Goal: Task Accomplishment & Management: Use online tool/utility

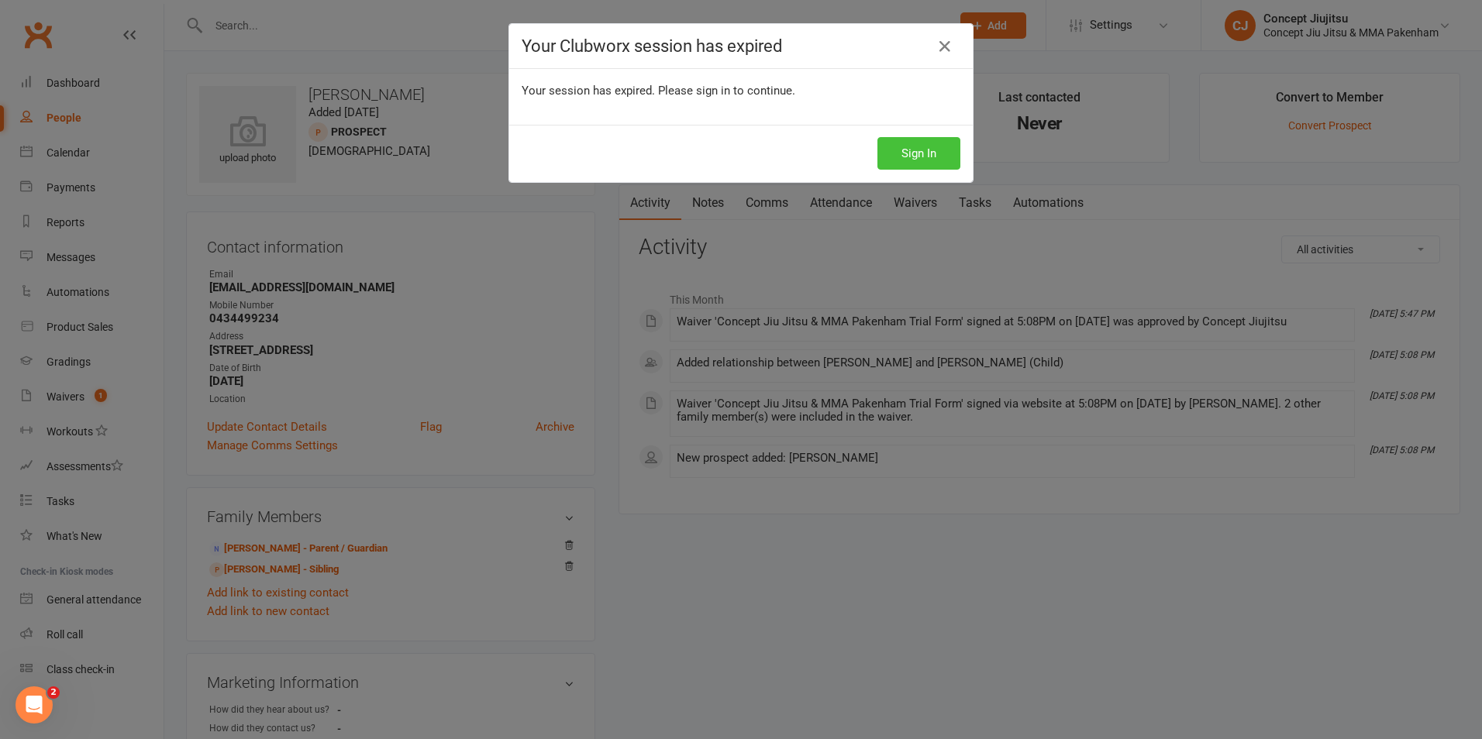
click at [901, 153] on button "Sign In" at bounding box center [918, 153] width 83 height 33
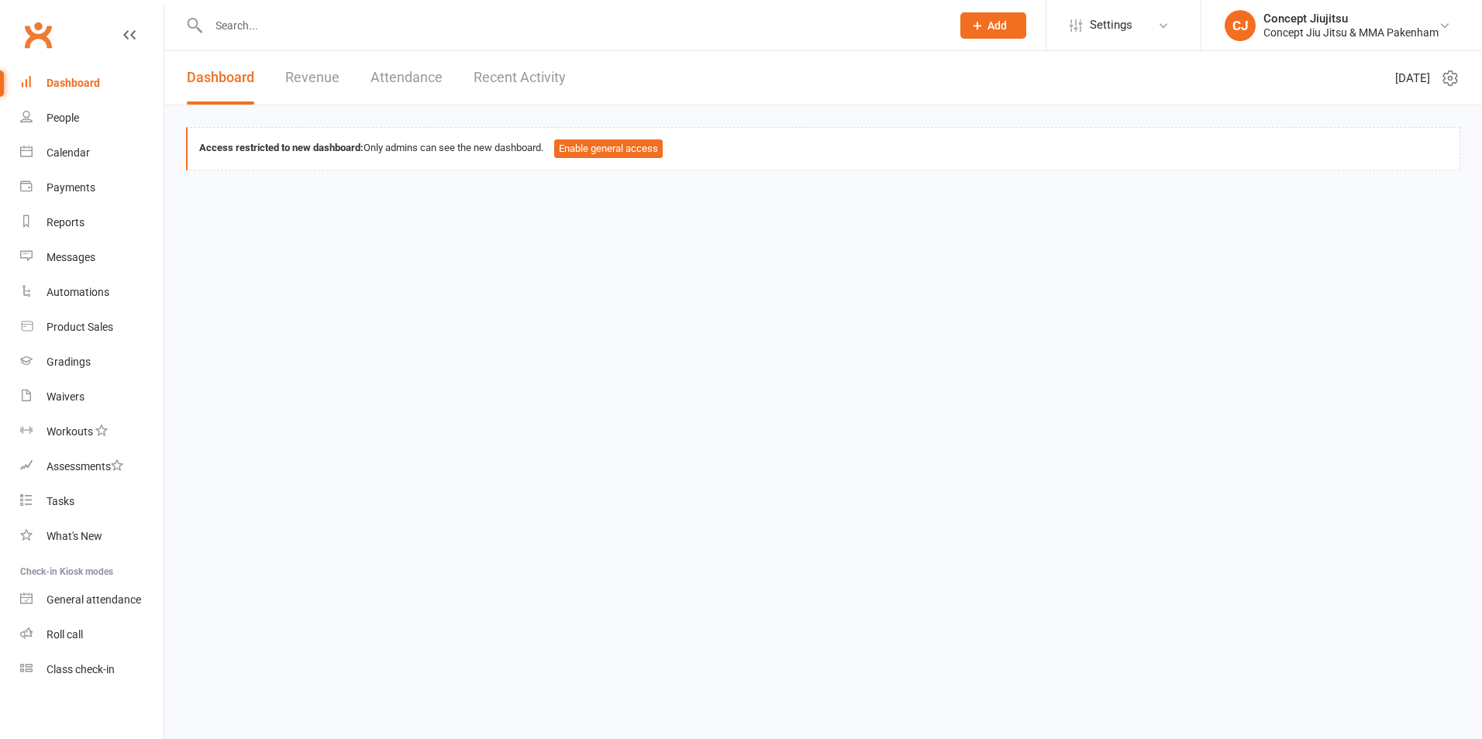
click at [253, 27] on input "text" at bounding box center [572, 26] width 736 height 22
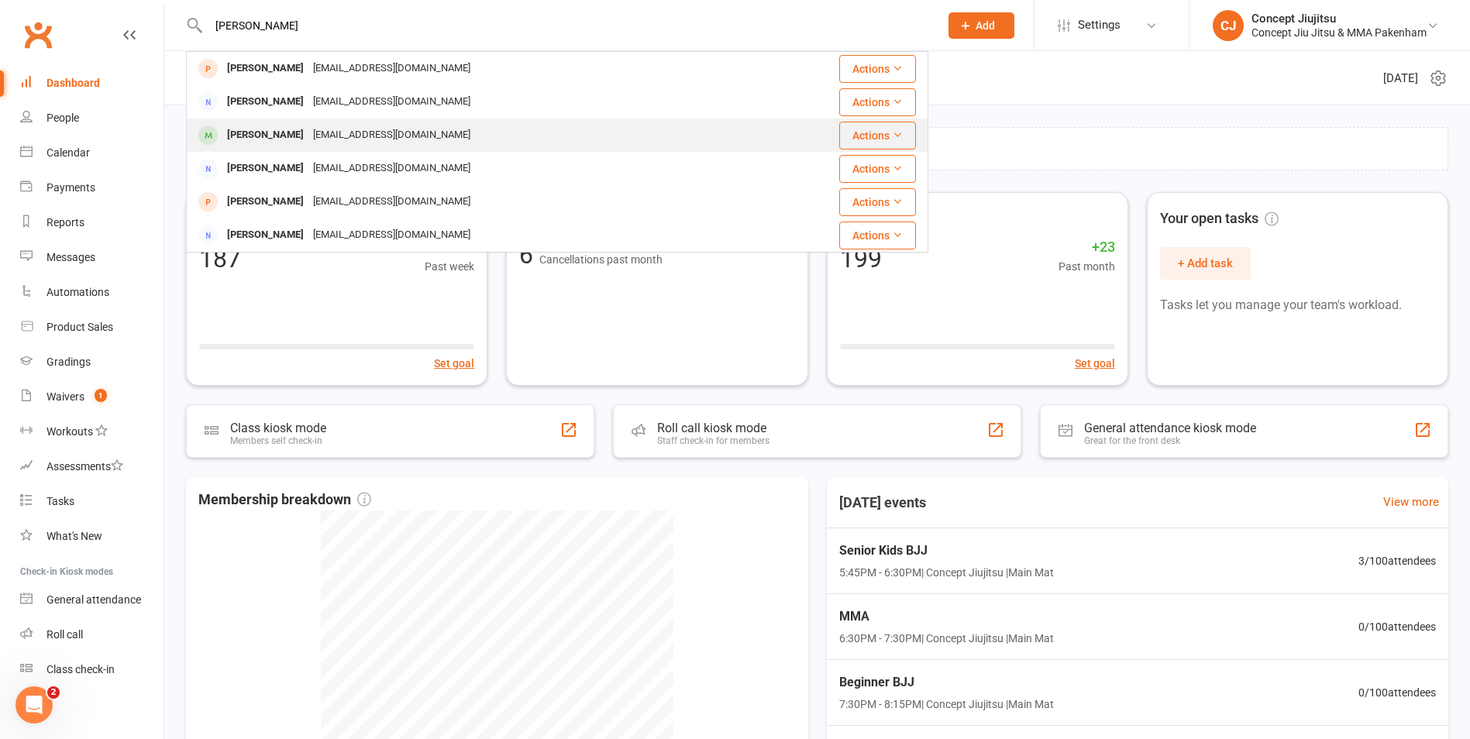
type input "billie"
click at [311, 136] on div "chloeethornton@gmail.com" at bounding box center [391, 135] width 167 height 22
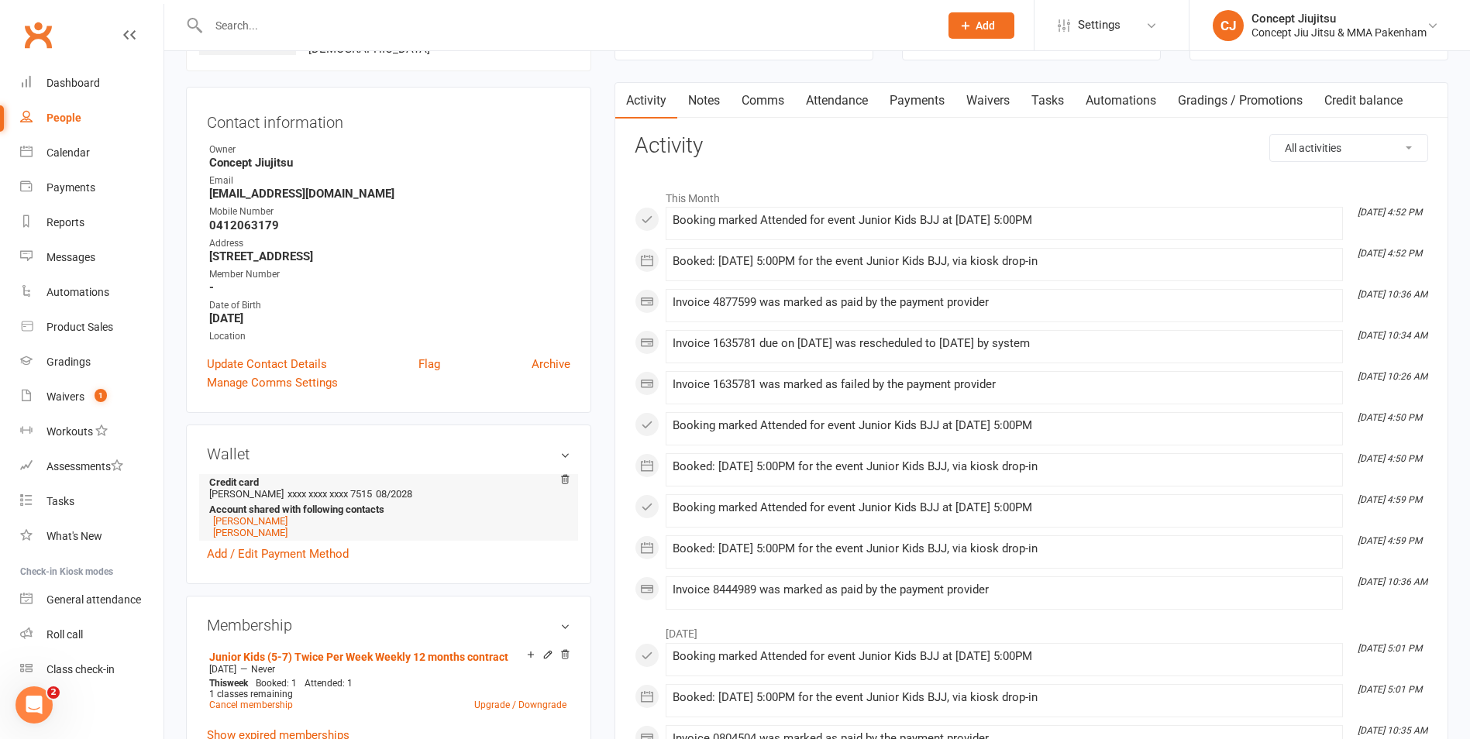
scroll to position [155, 0]
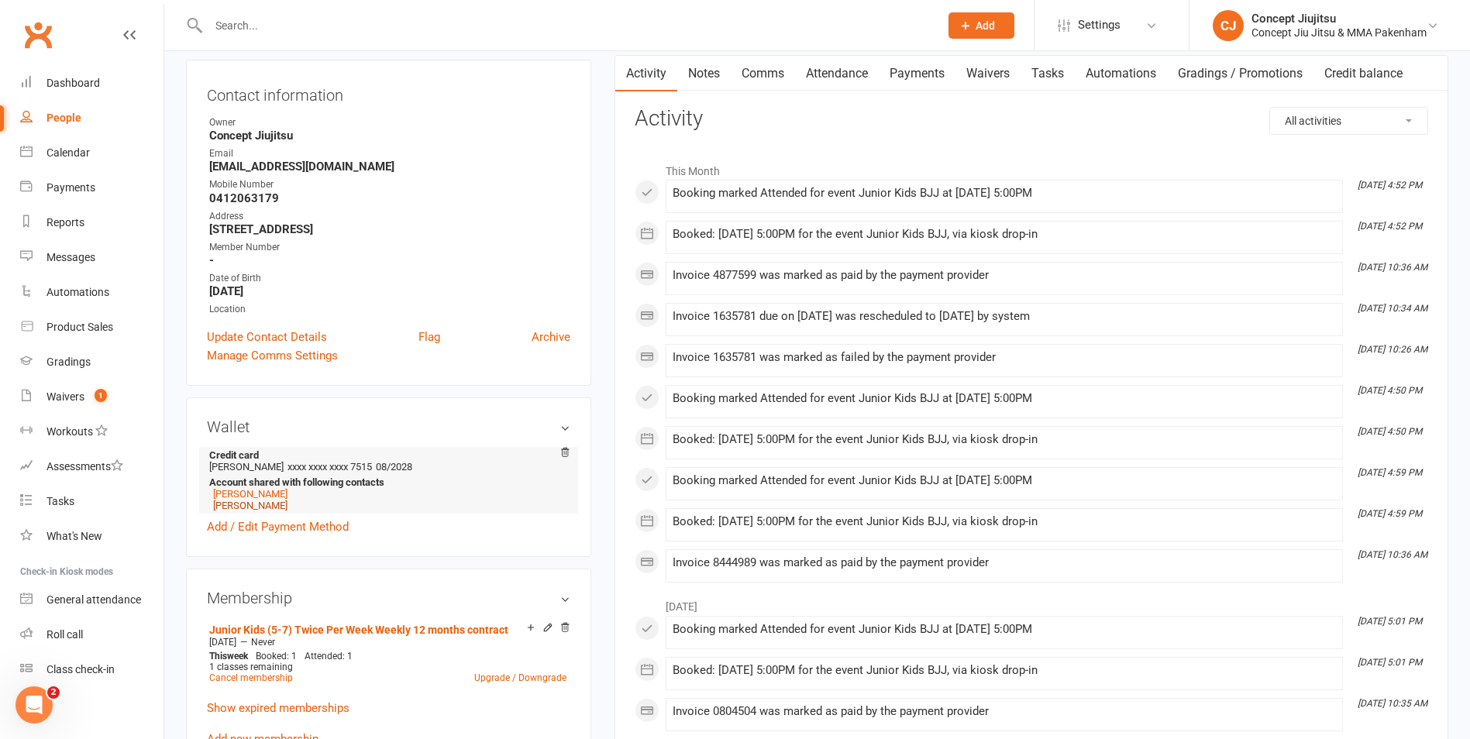
click at [246, 505] on link "Oliver Fox" at bounding box center [250, 506] width 74 height 12
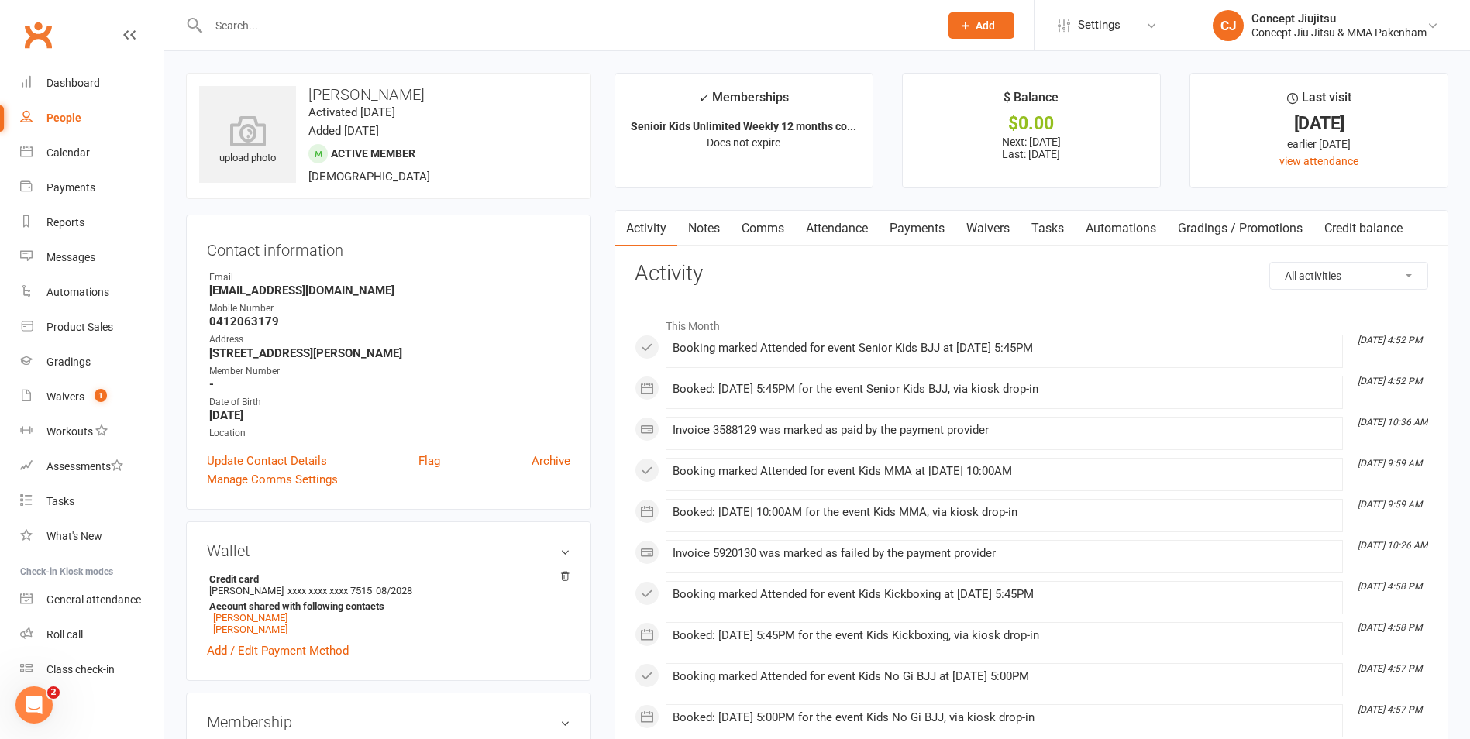
click at [229, 25] on input "text" at bounding box center [566, 26] width 725 height 22
click at [71, 398] on div "Waivers" at bounding box center [66, 397] width 38 height 12
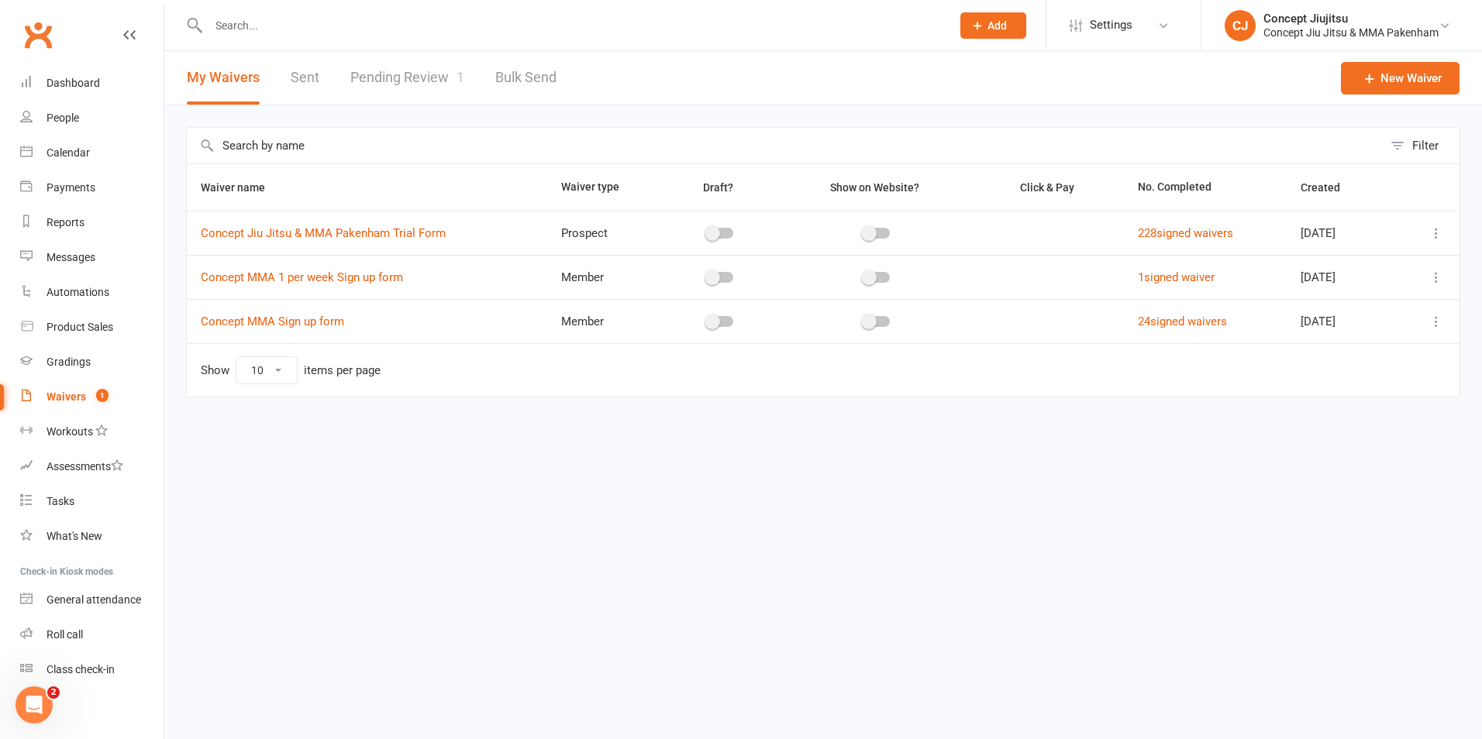
click at [436, 77] on link "Pending Review 1" at bounding box center [407, 77] width 114 height 53
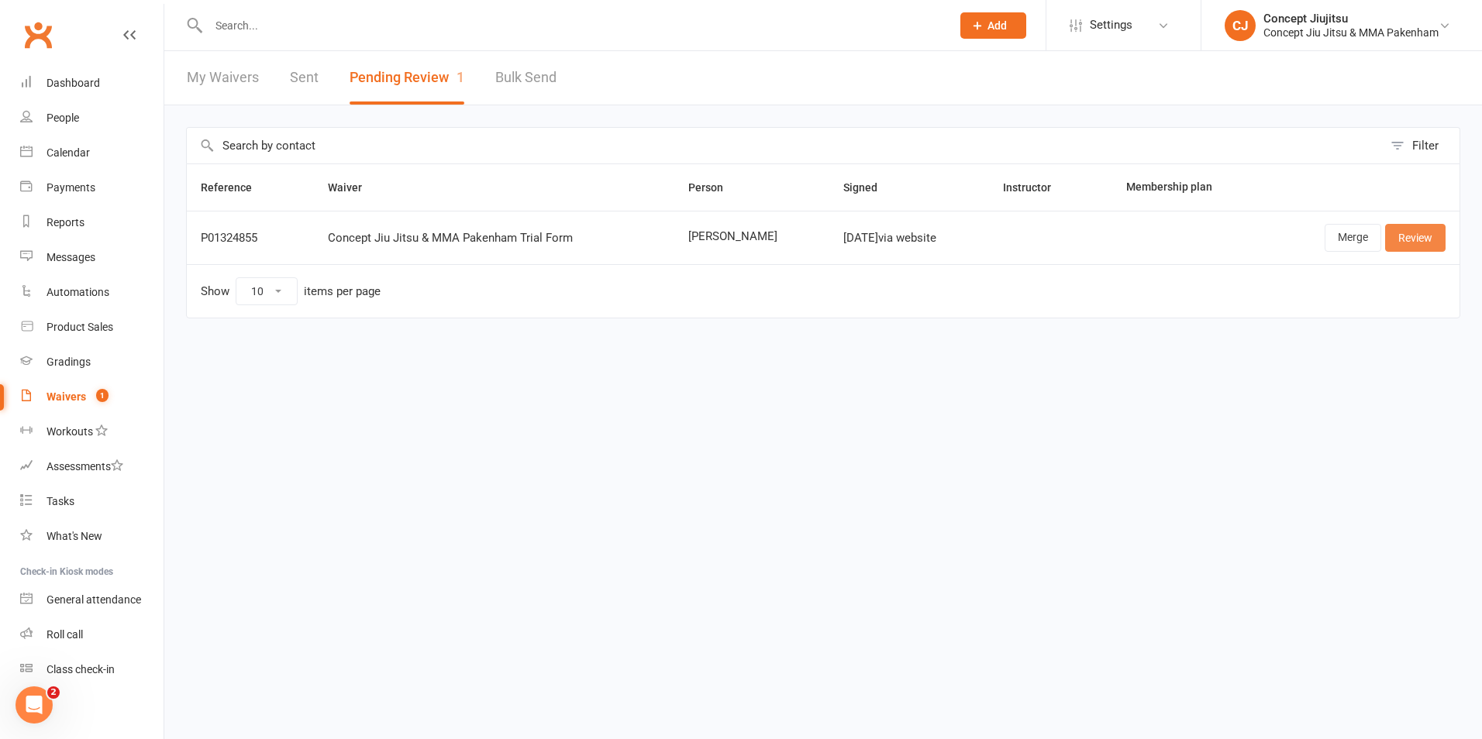
click at [1405, 237] on link "Review" at bounding box center [1415, 238] width 60 height 28
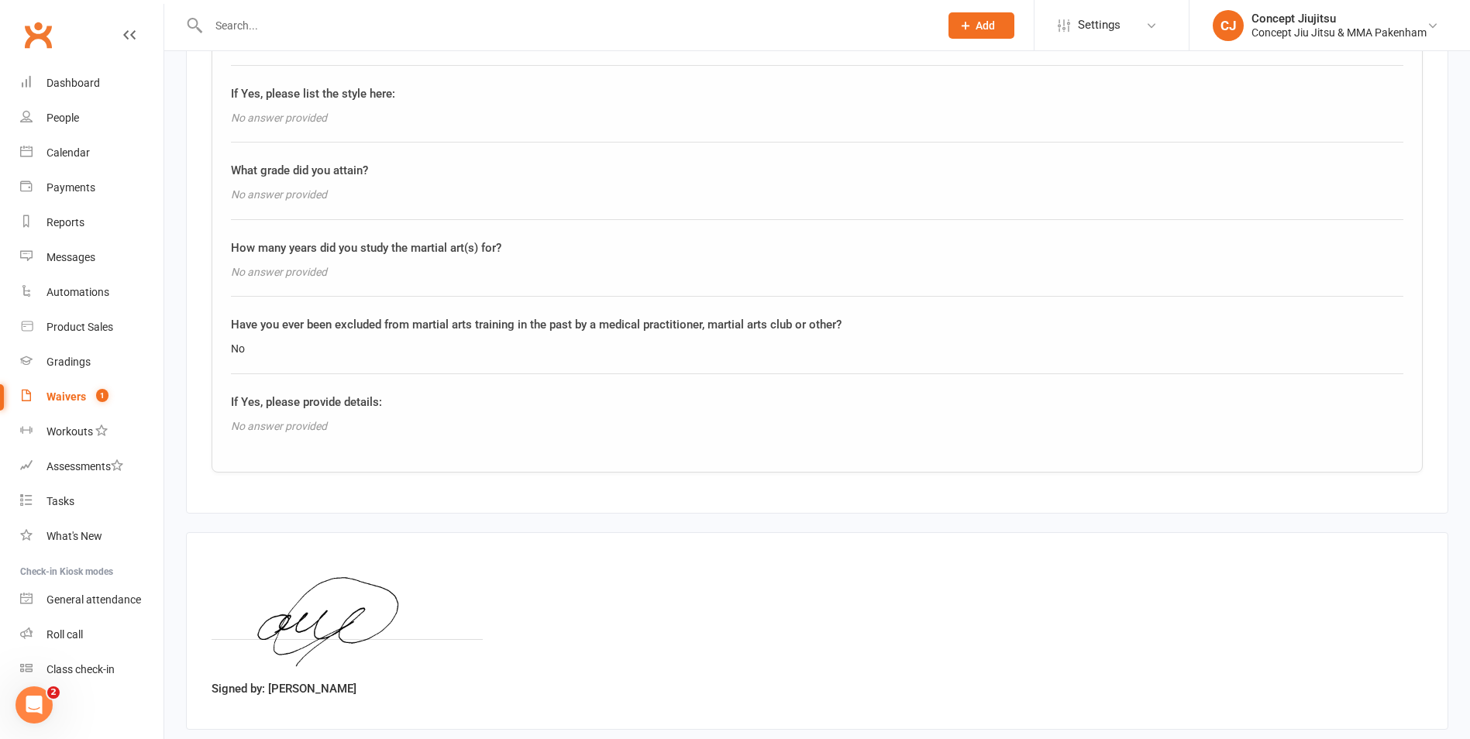
scroll to position [1814, 0]
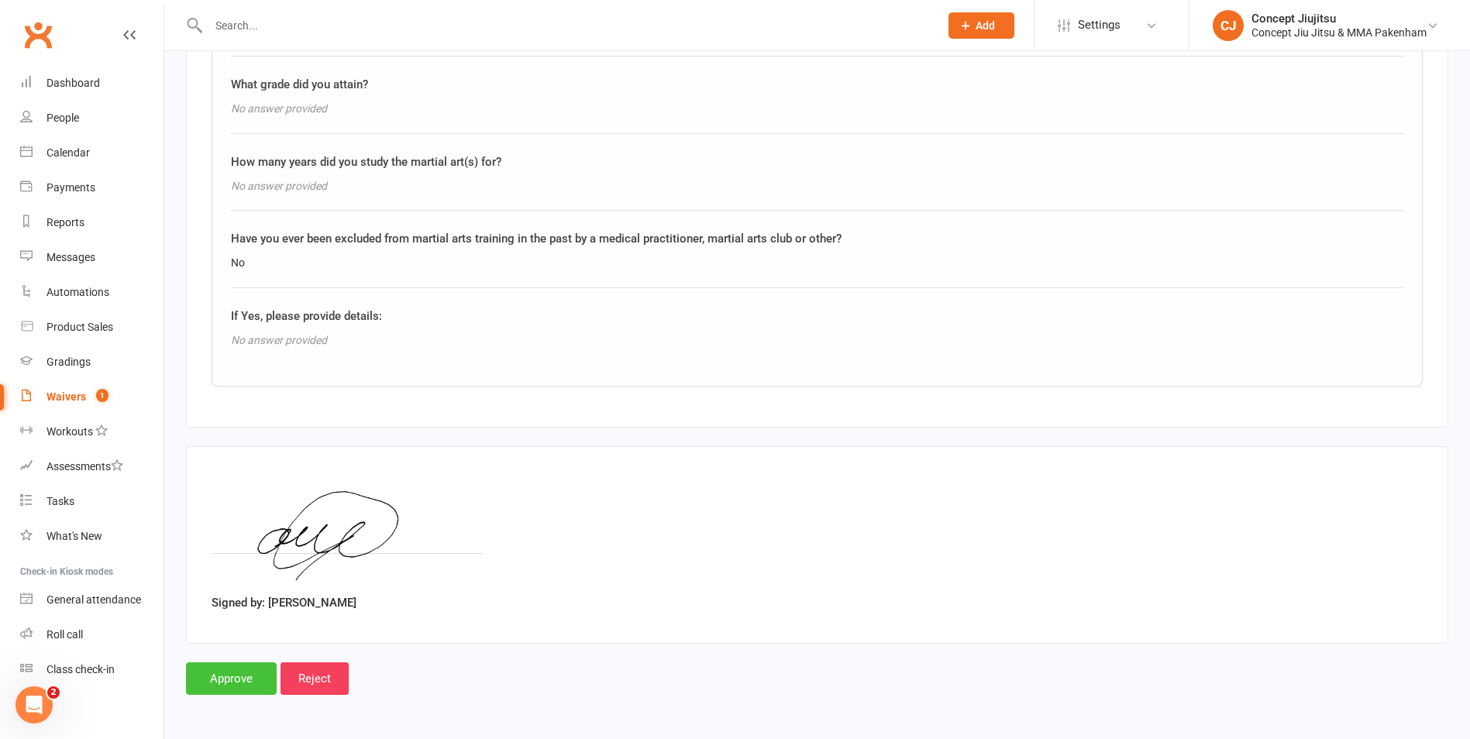
click at [239, 679] on input "Approve" at bounding box center [231, 679] width 91 height 33
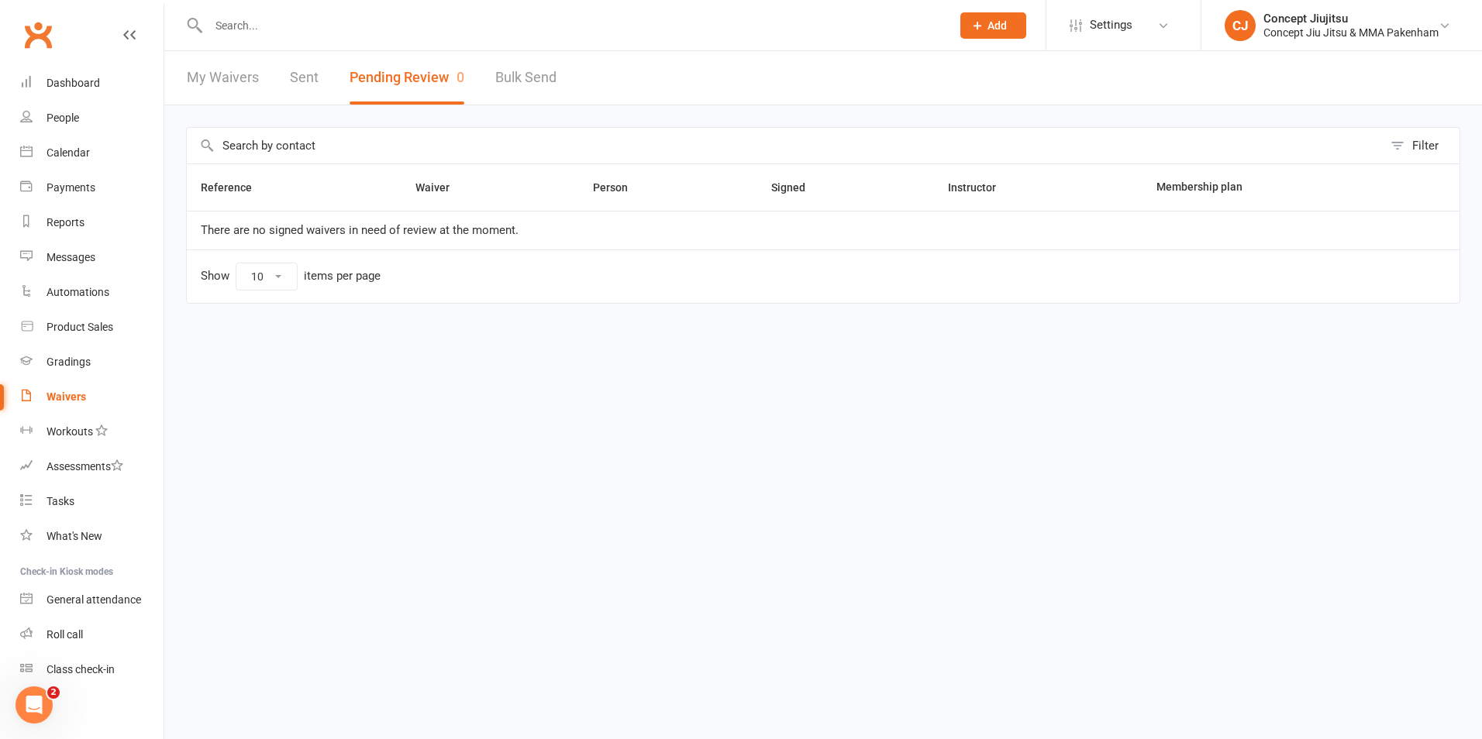
click at [256, 21] on input "text" at bounding box center [572, 26] width 736 height 22
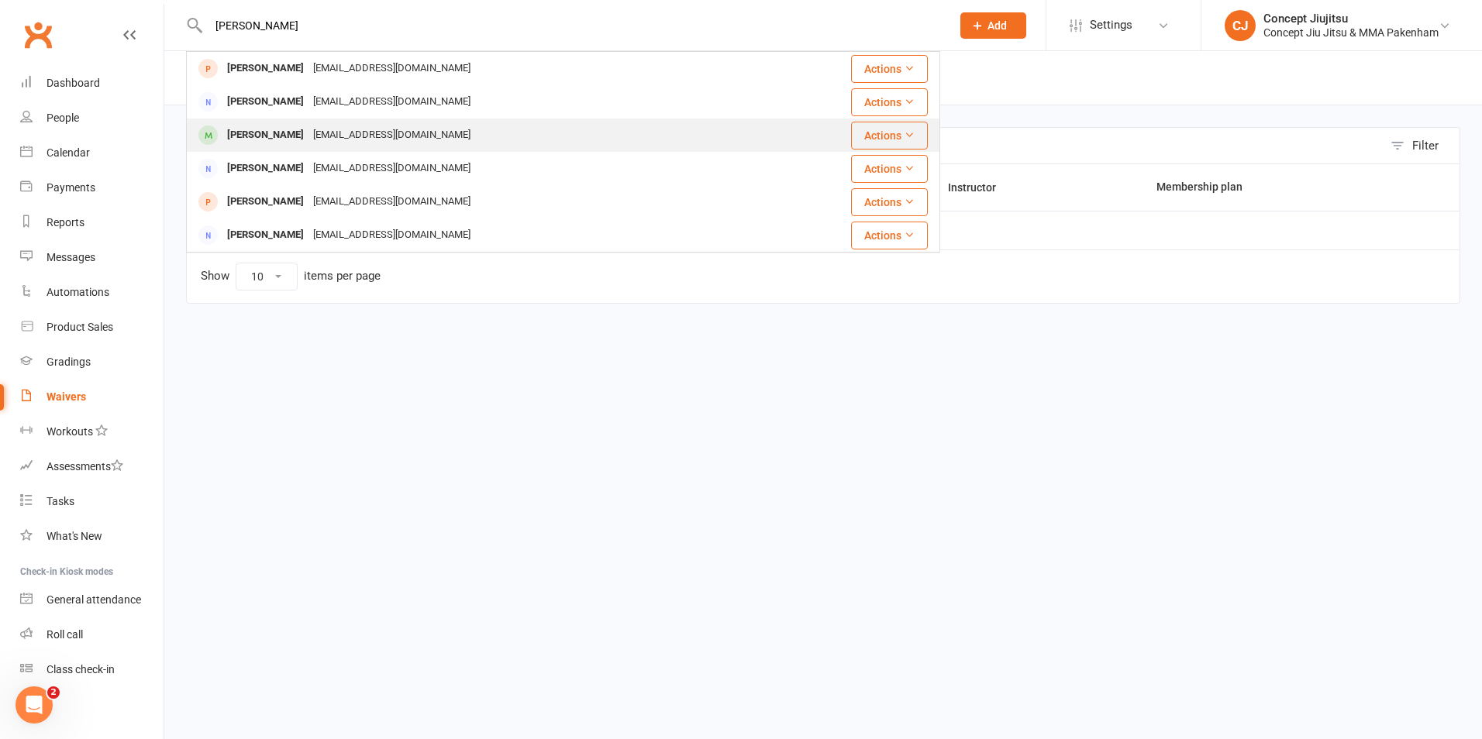
type input "billie"
click at [308, 133] on div "chloeethornton@gmail.com" at bounding box center [391, 135] width 167 height 22
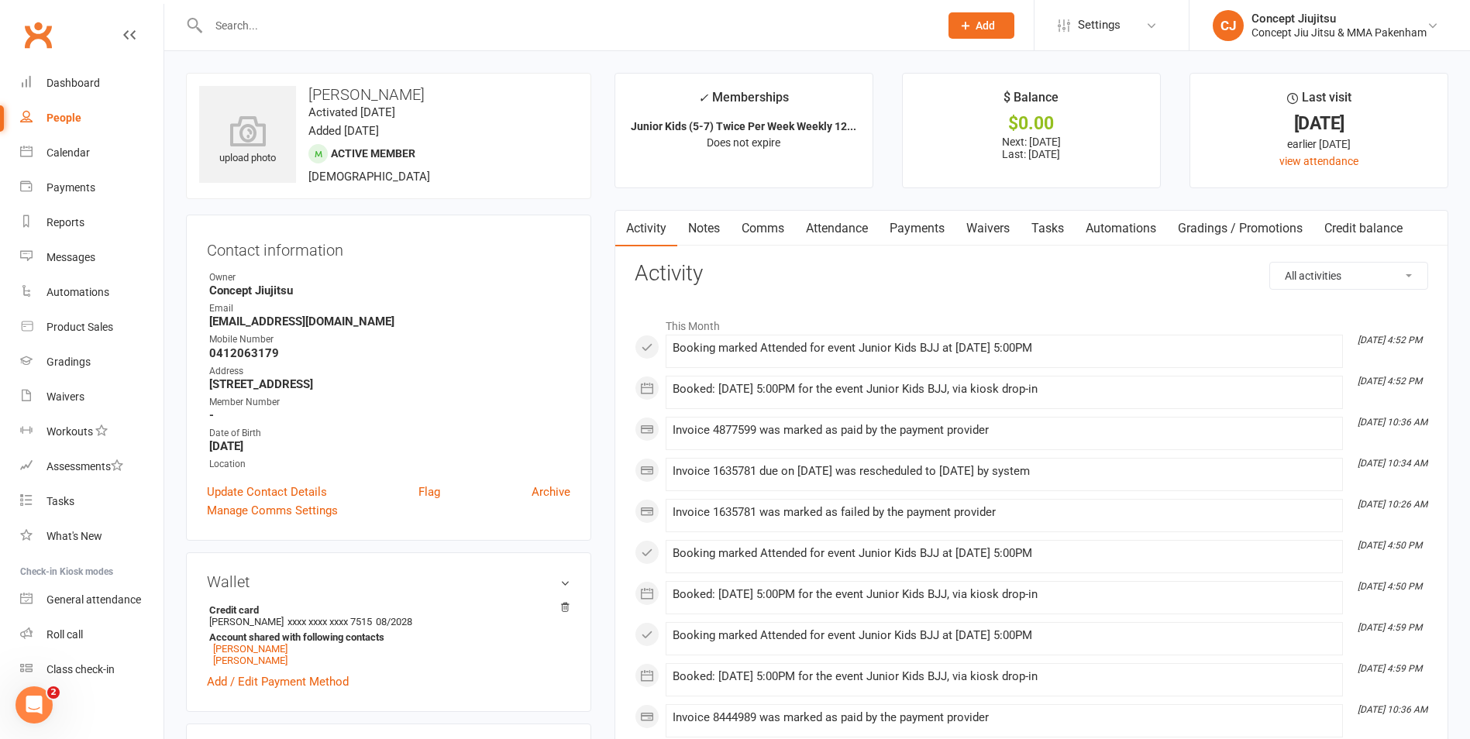
click at [254, 18] on input "text" at bounding box center [566, 26] width 725 height 22
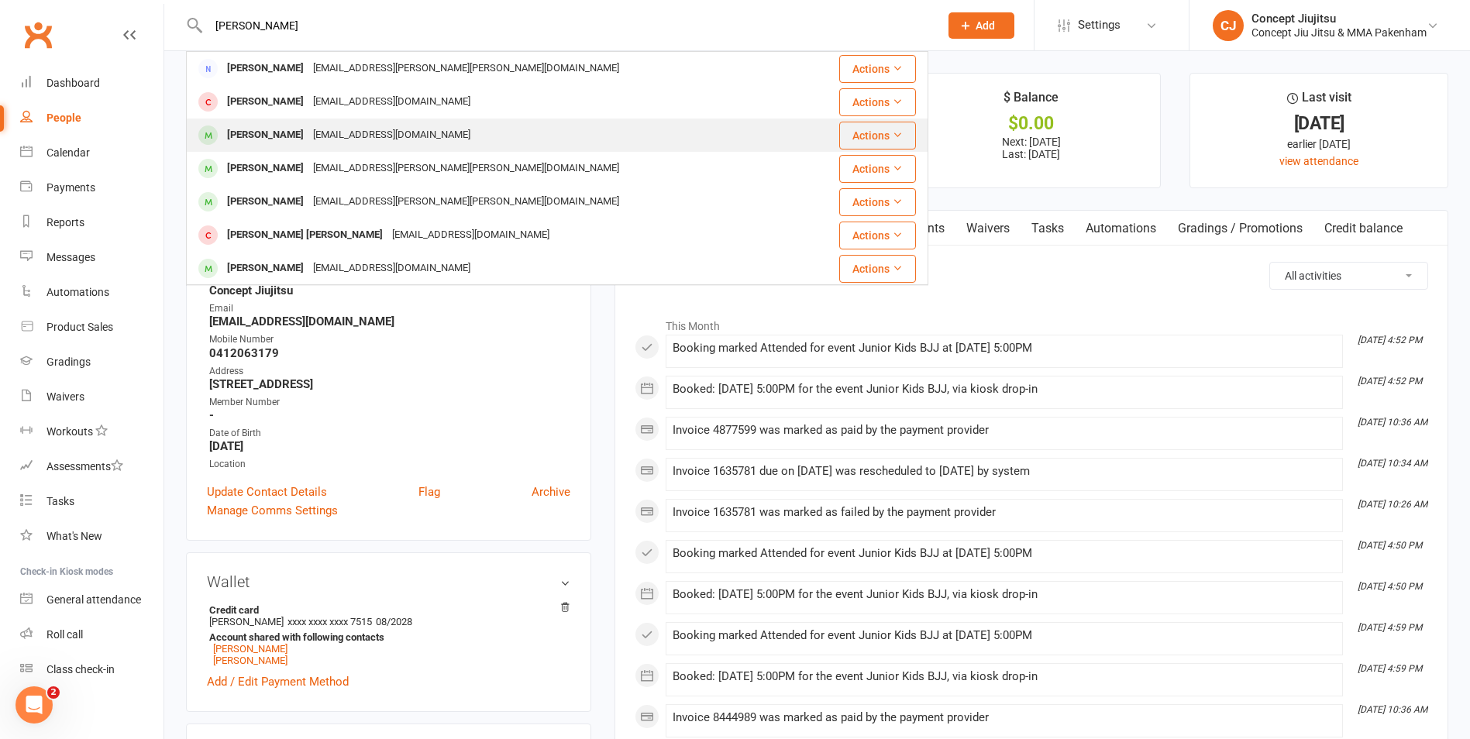
type input "oliver"
click at [274, 138] on div "Oliver Fox" at bounding box center [265, 135] width 86 height 22
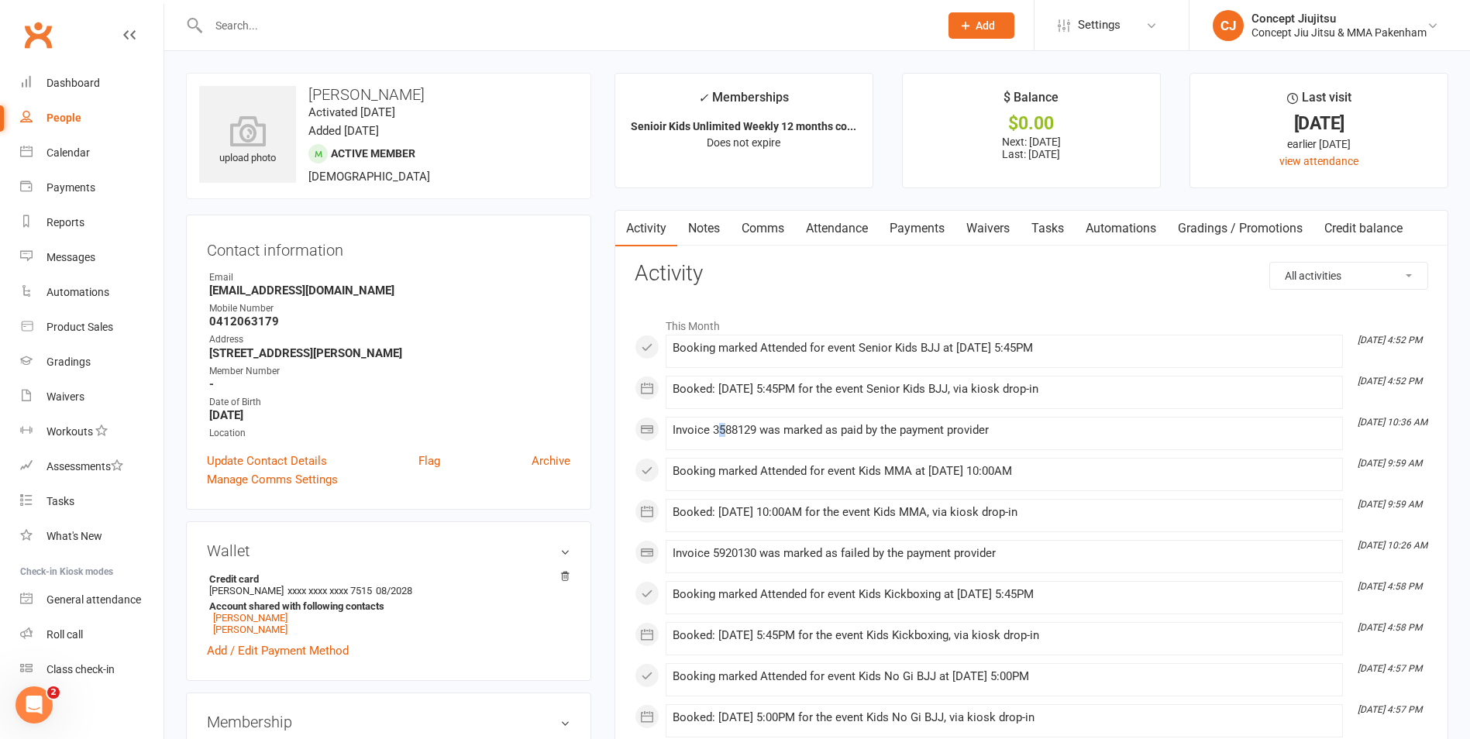
click at [722, 429] on div "Invoice 3588129 was marked as paid by the payment provider" at bounding box center [1004, 430] width 663 height 13
drag, startPoint x: 722, startPoint y: 429, endPoint x: 649, endPoint y: 431, distance: 72.9
click at [673, 424] on span at bounding box center [673, 424] width 0 height 0
click at [267, 620] on link "Chloe Thornton" at bounding box center [250, 618] width 74 height 12
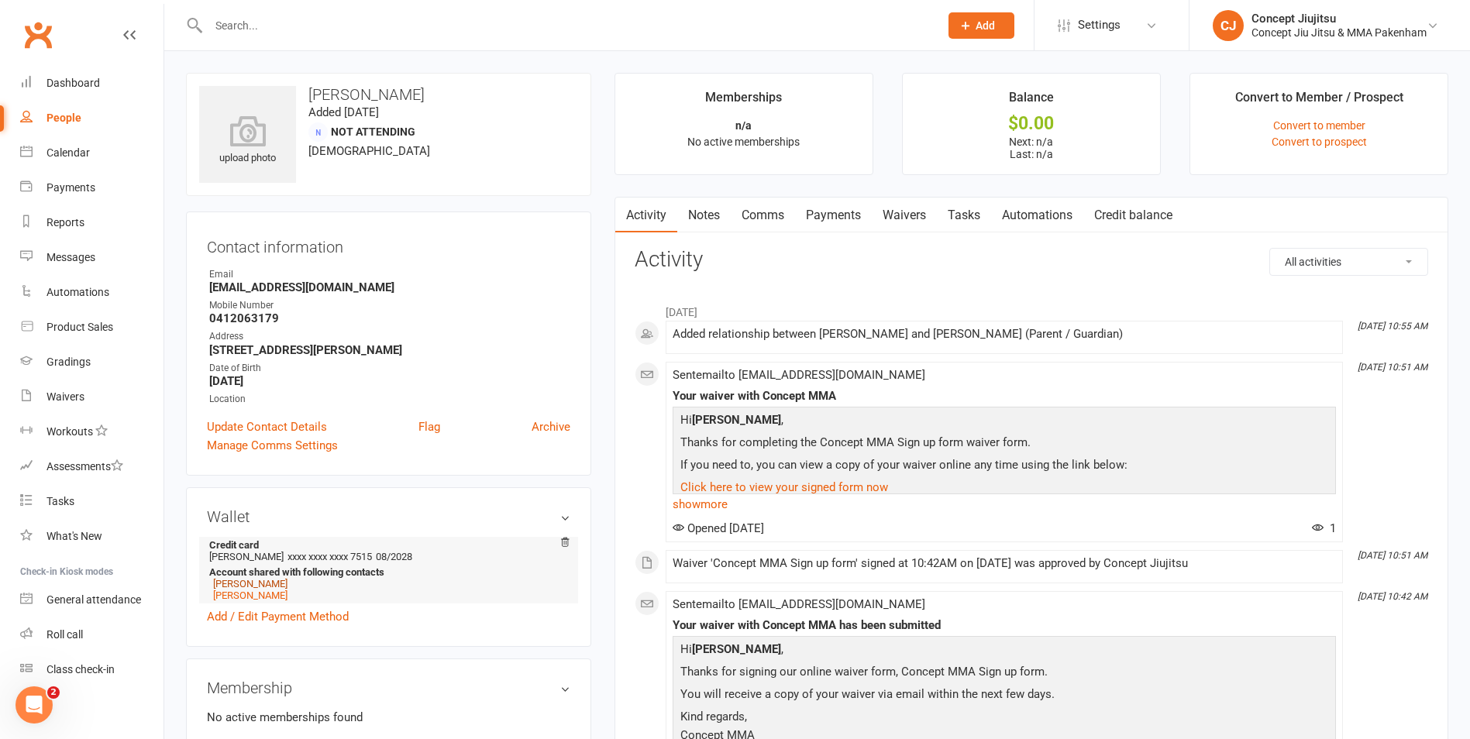
click at [239, 585] on link "Oliver Fox" at bounding box center [250, 584] width 74 height 12
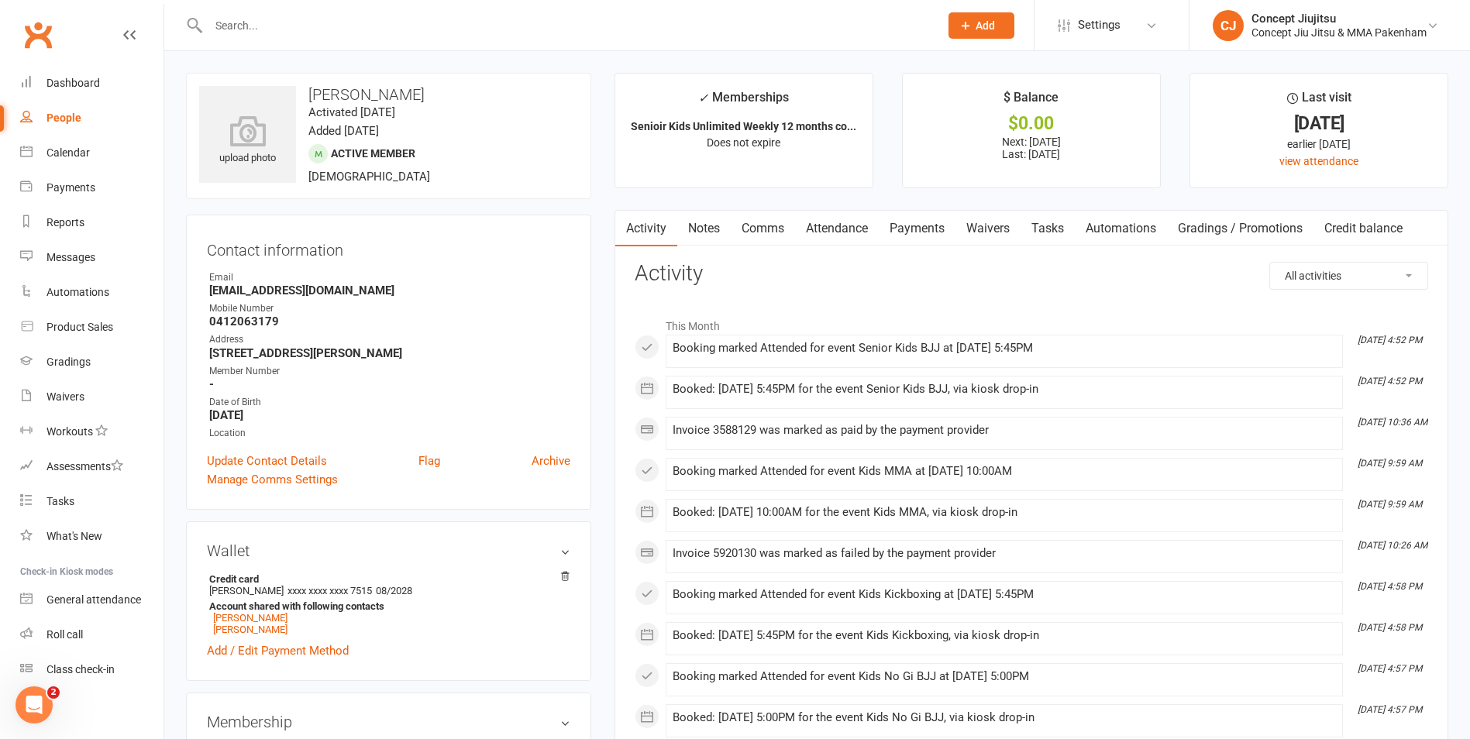
click at [936, 226] on link "Payments" at bounding box center [917, 229] width 77 height 36
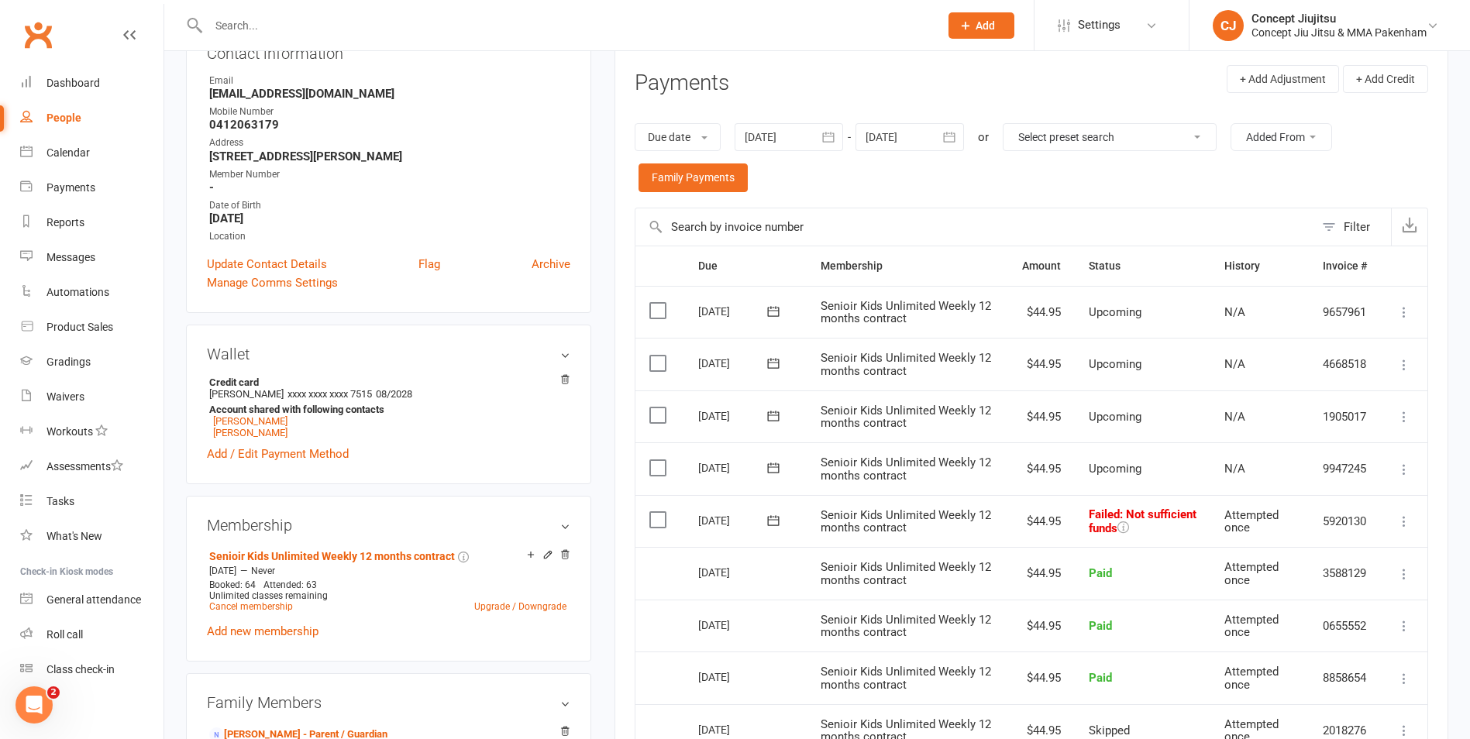
scroll to position [233, 0]
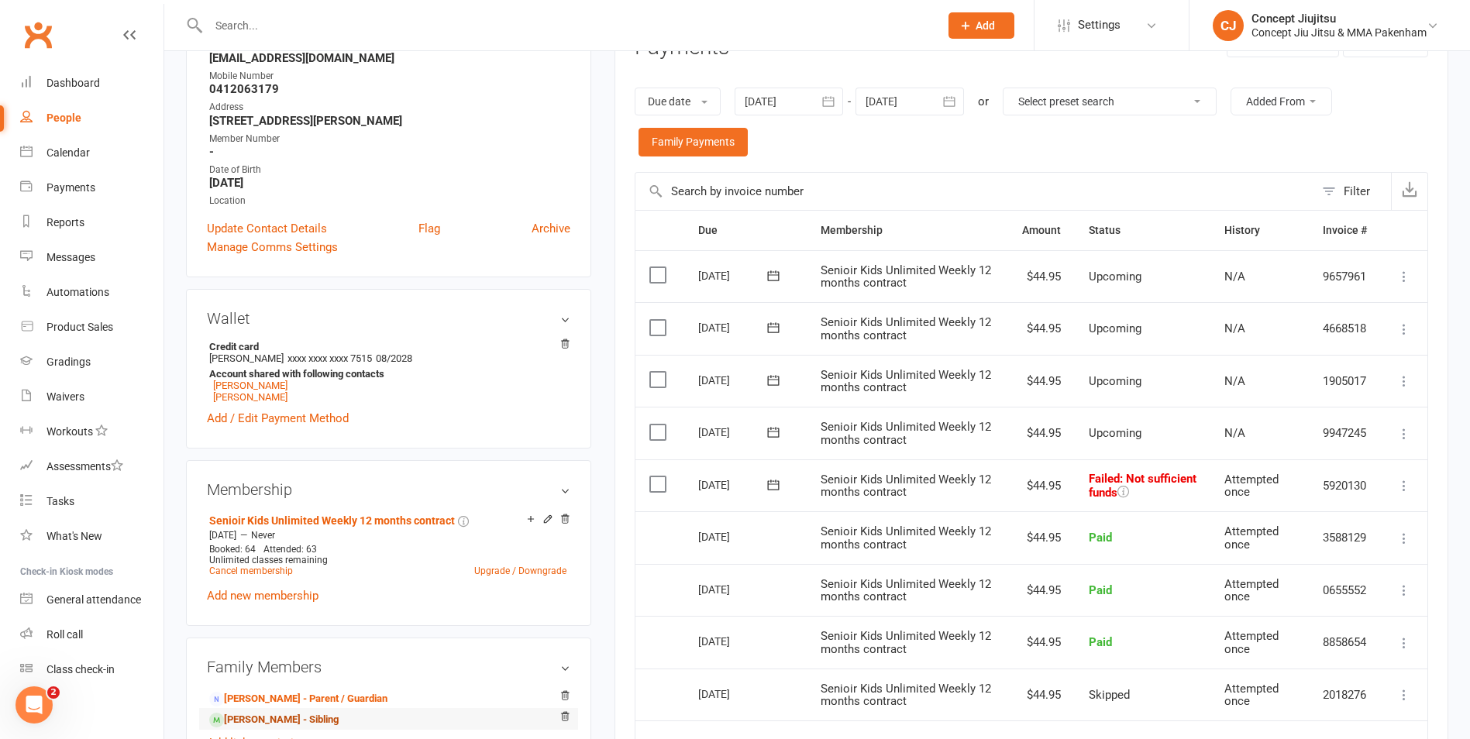
click at [237, 719] on link "Billy Fox - Sibling" at bounding box center [273, 720] width 129 height 16
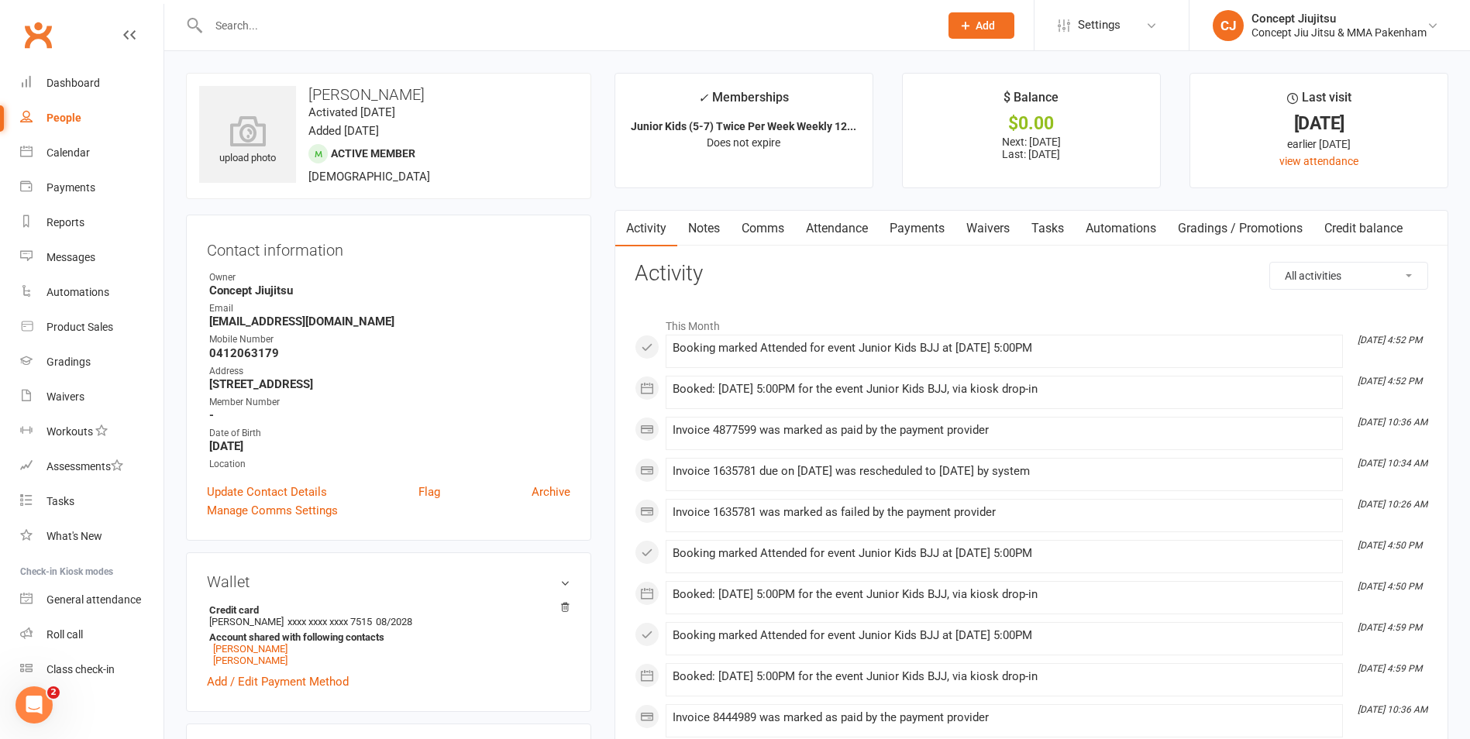
click at [910, 233] on link "Payments" at bounding box center [917, 229] width 77 height 36
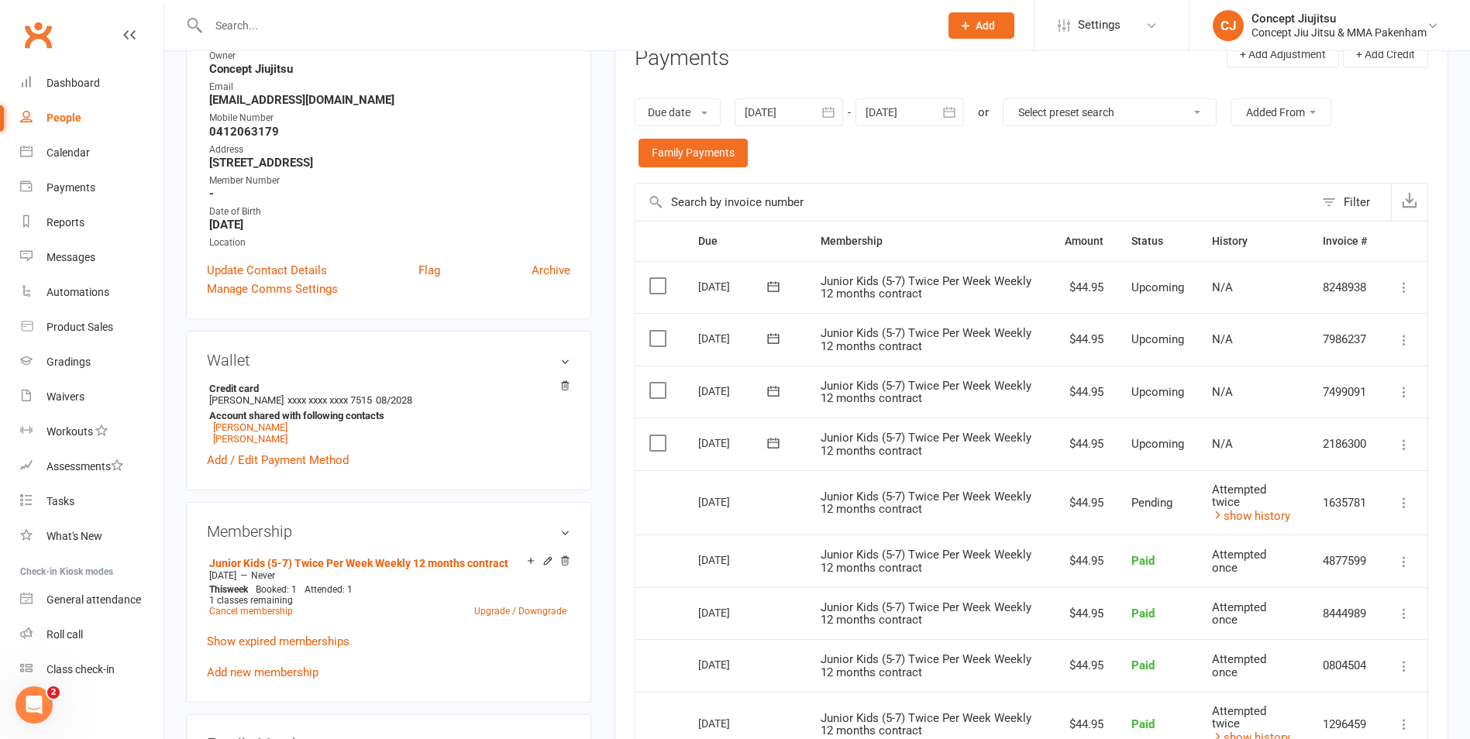
scroll to position [233, 0]
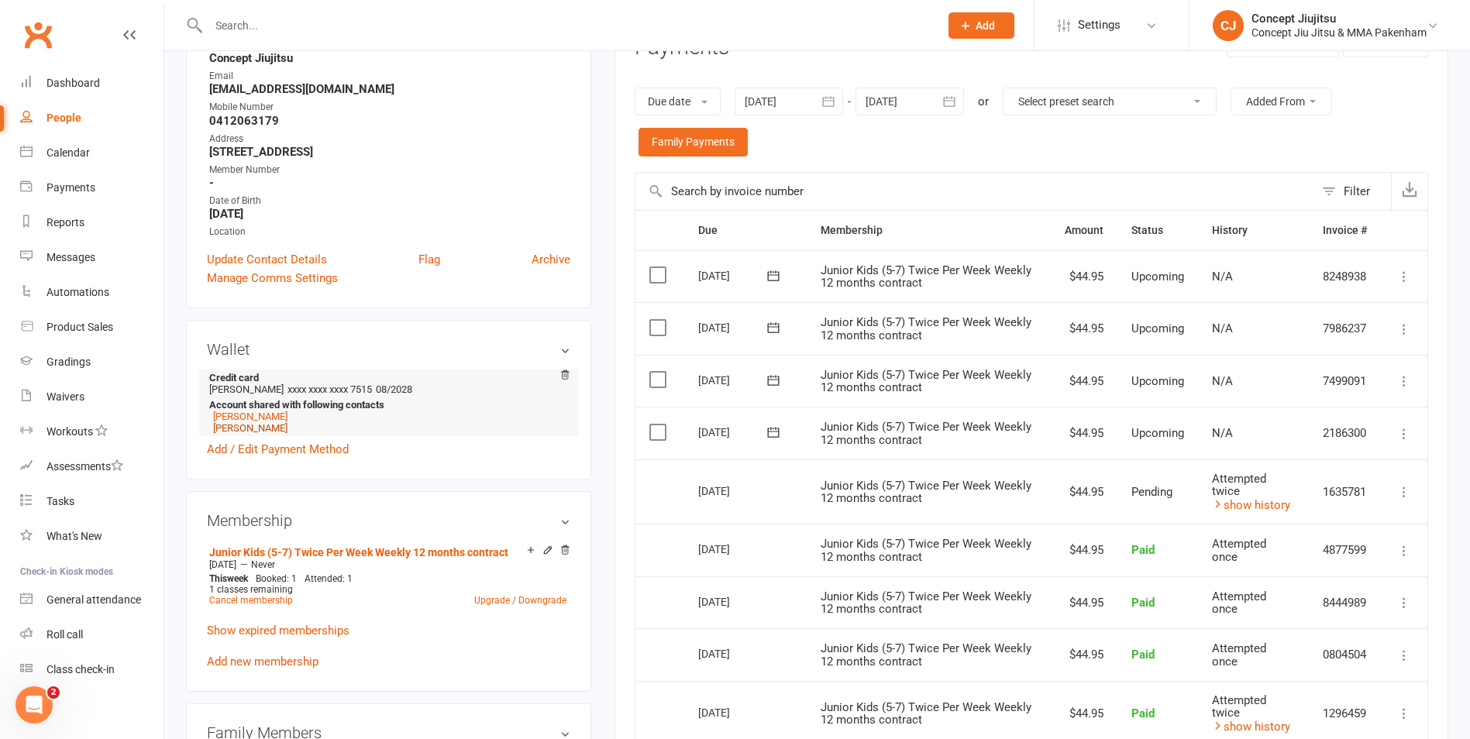
click at [233, 429] on link "Oliver Fox" at bounding box center [250, 428] width 74 height 12
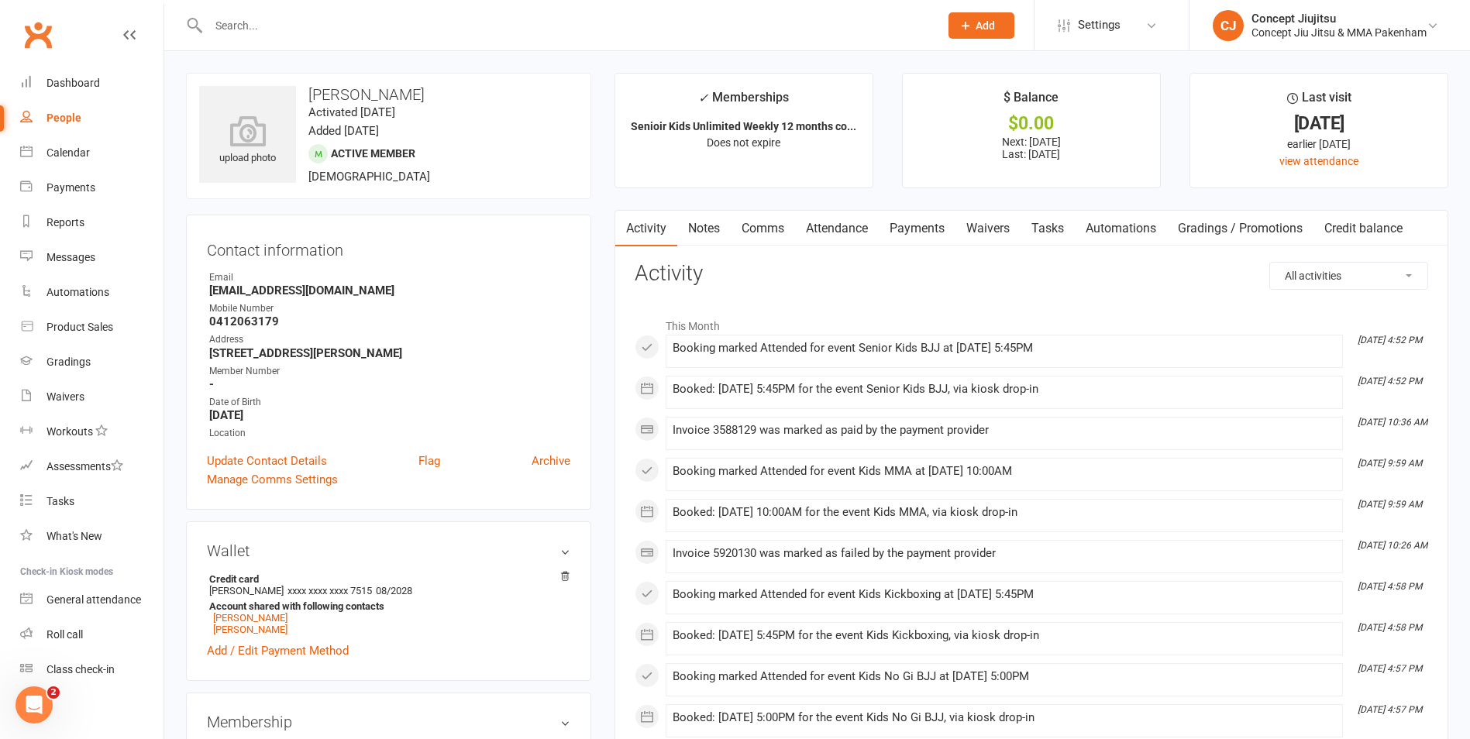
click at [918, 228] on link "Payments" at bounding box center [917, 229] width 77 height 36
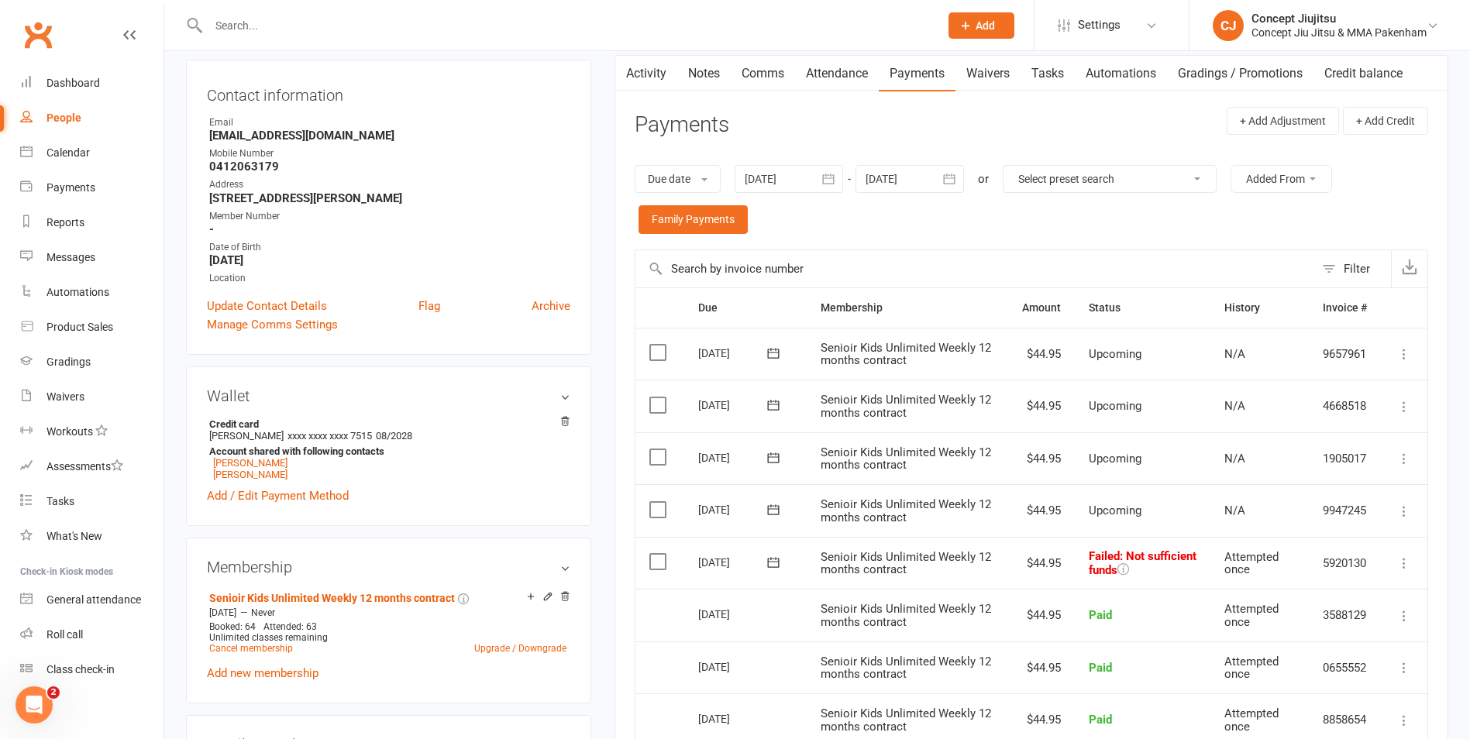
scroll to position [233, 0]
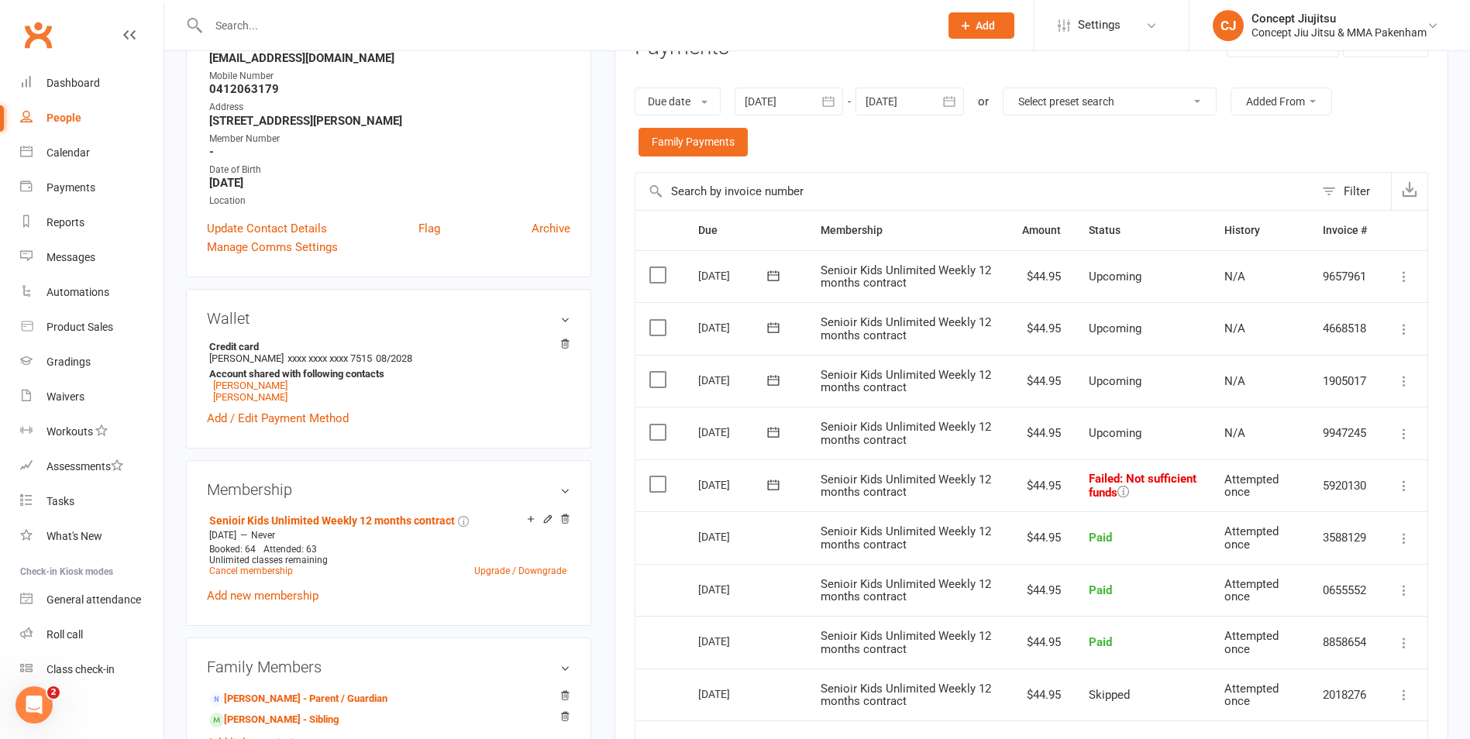
click at [1125, 495] on icon at bounding box center [1124, 492] width 12 height 12
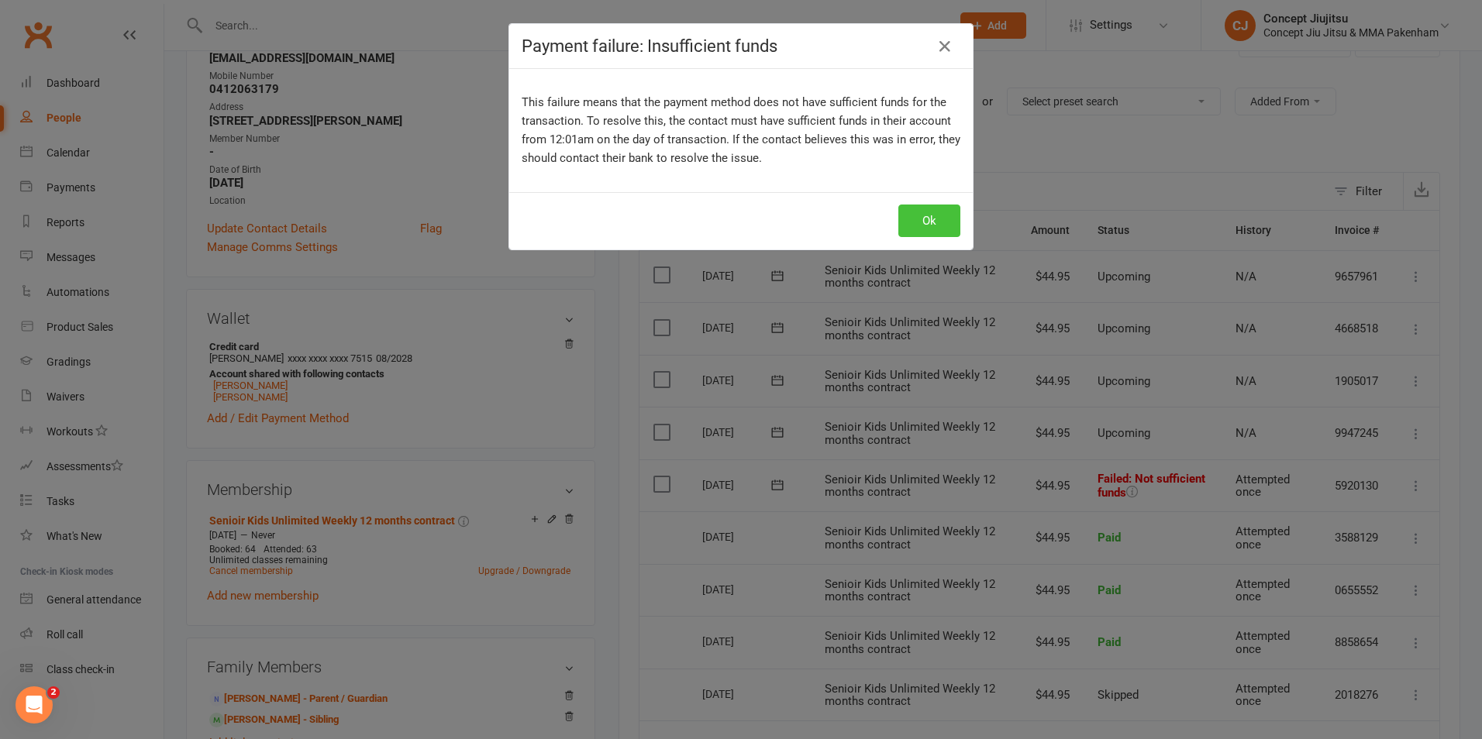
click at [939, 222] on button "Ok" at bounding box center [929, 221] width 62 height 33
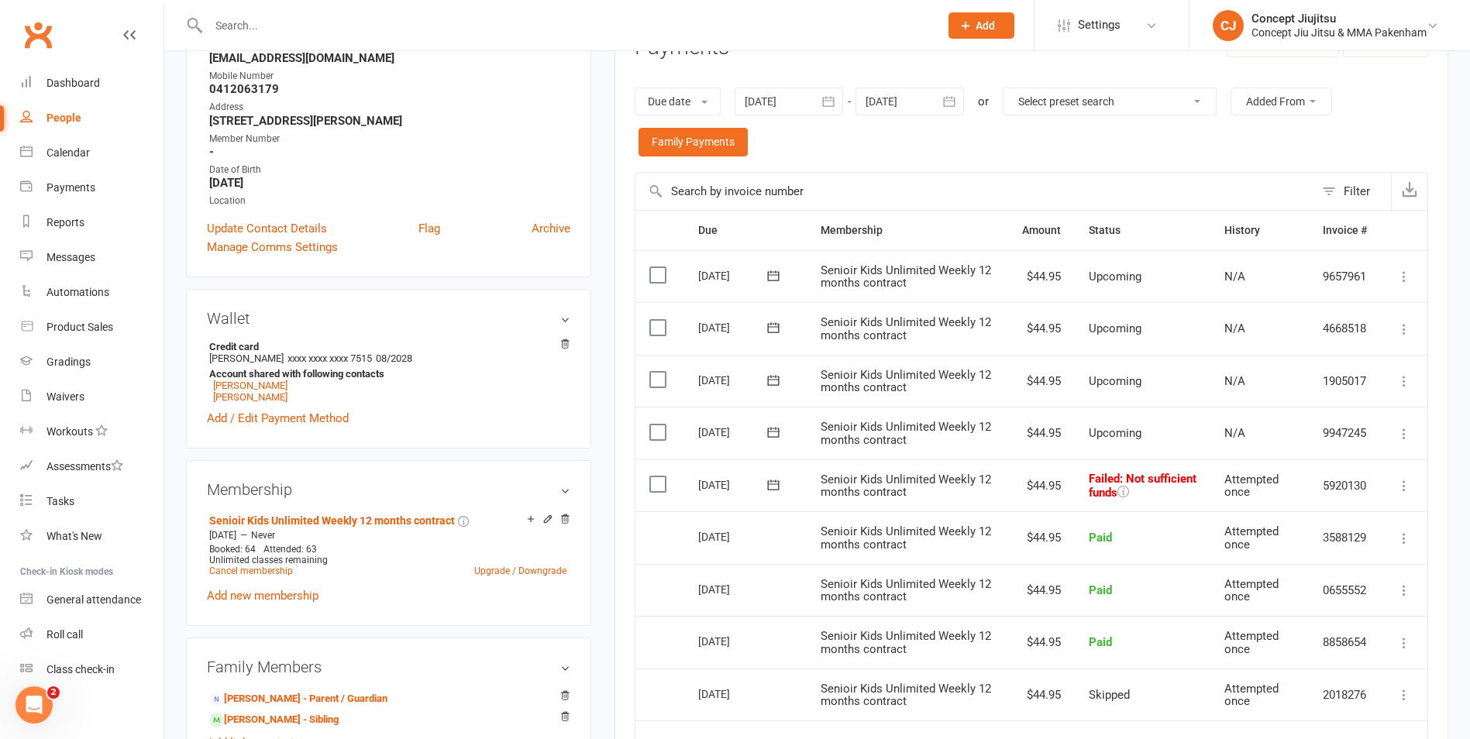
click at [1410, 484] on icon at bounding box center [1405, 486] width 16 height 16
click at [1297, 639] on link "Retry now" at bounding box center [1336, 640] width 153 height 31
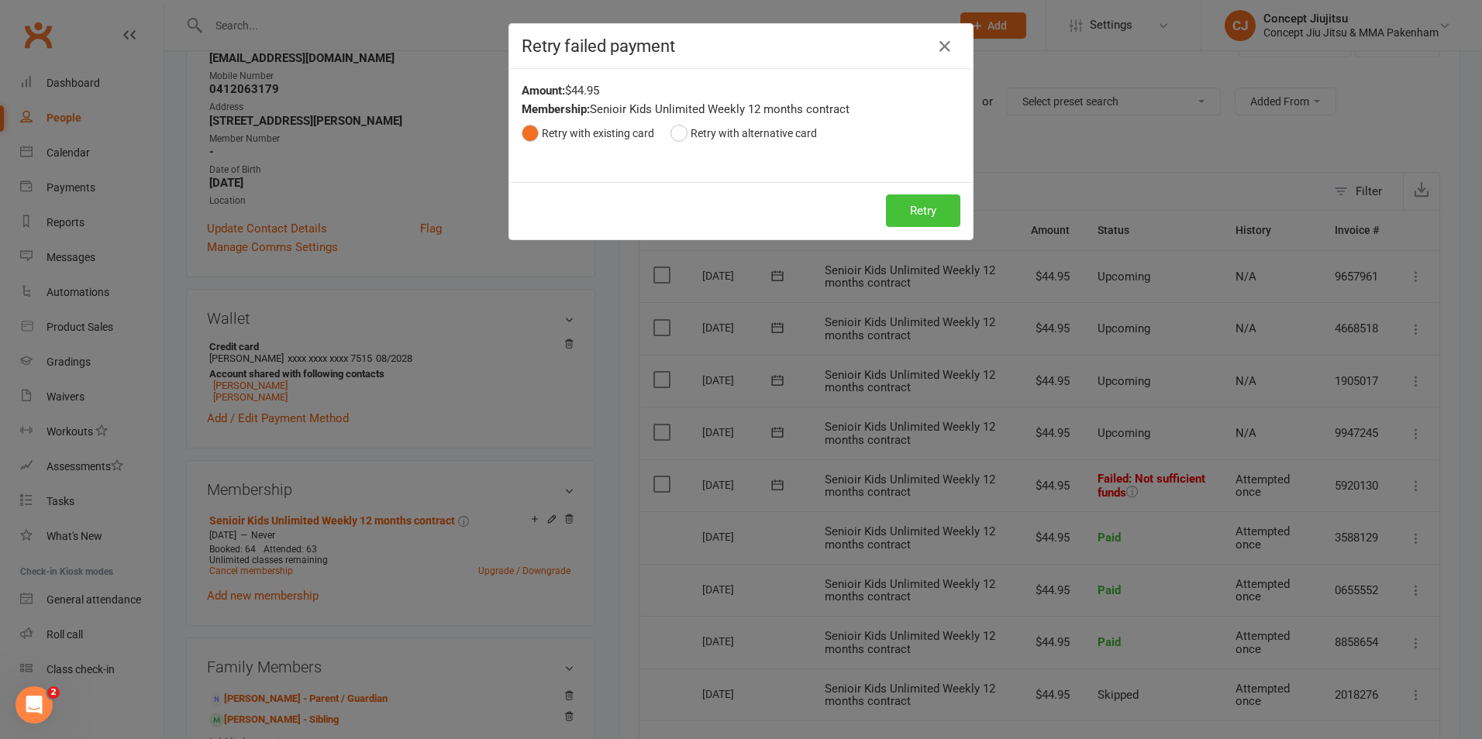
click at [922, 208] on button "Retry" at bounding box center [923, 211] width 74 height 33
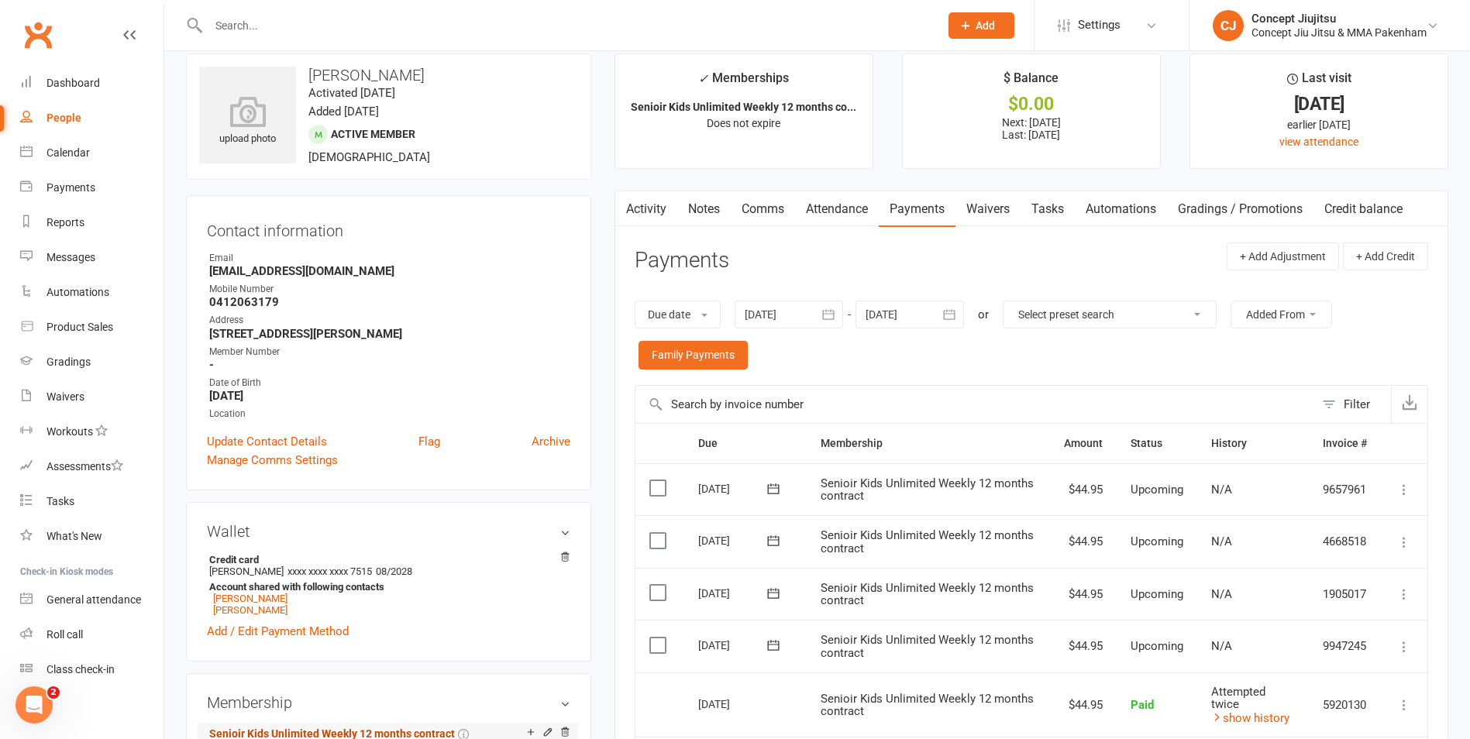
scroll to position [78, 0]
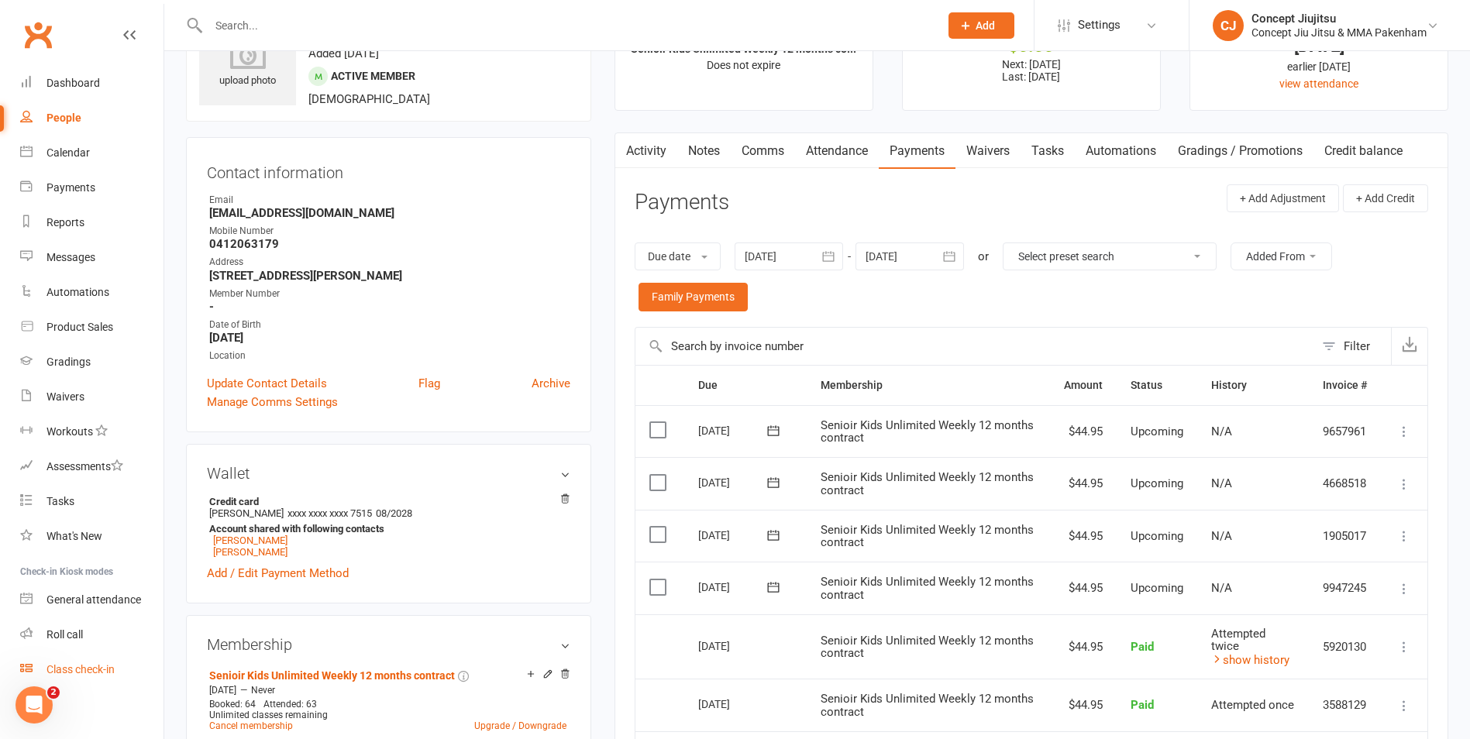
click at [82, 670] on div "Class check-in" at bounding box center [81, 669] width 68 height 12
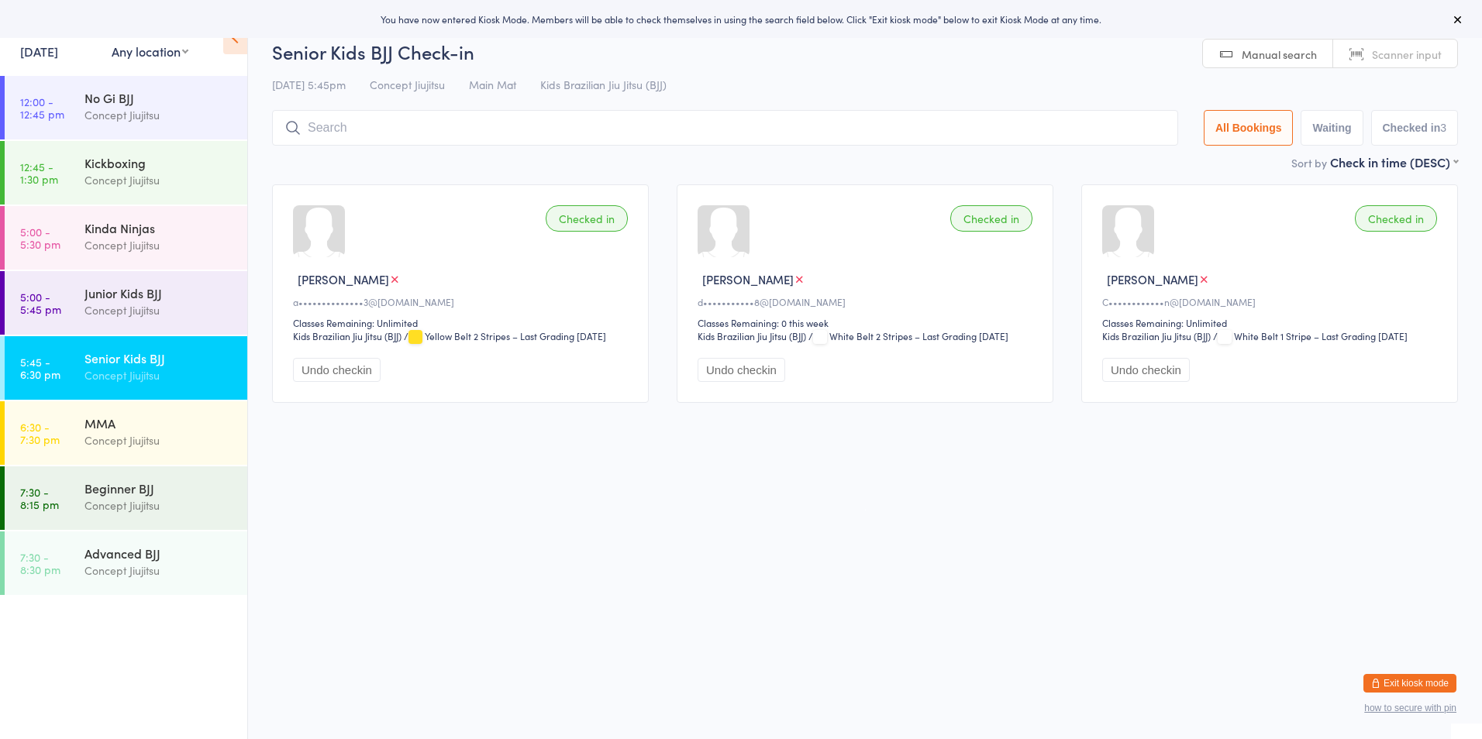
click at [329, 128] on input "search" at bounding box center [725, 128] width 906 height 36
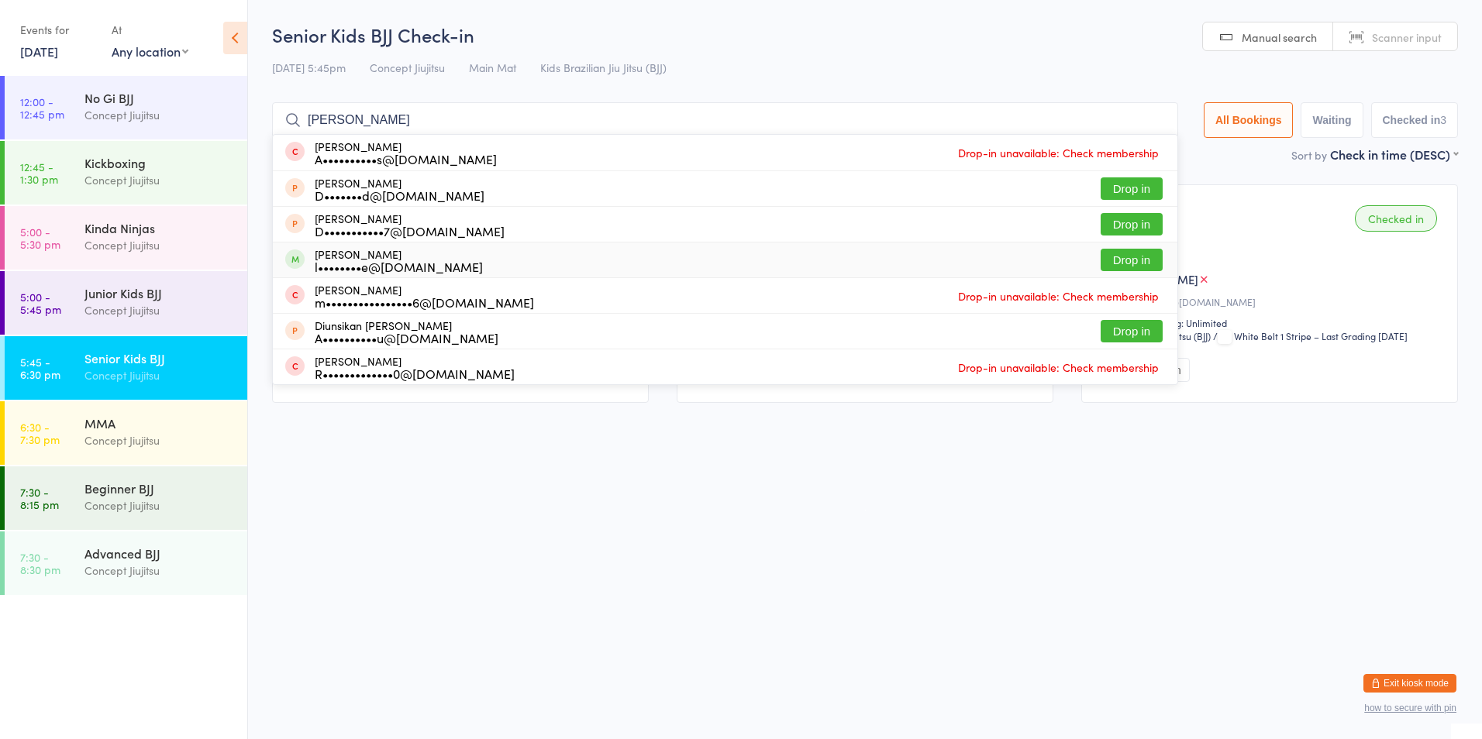
type input "[PERSON_NAME]"
click at [1138, 258] on button "Drop in" at bounding box center [1132, 260] width 62 height 22
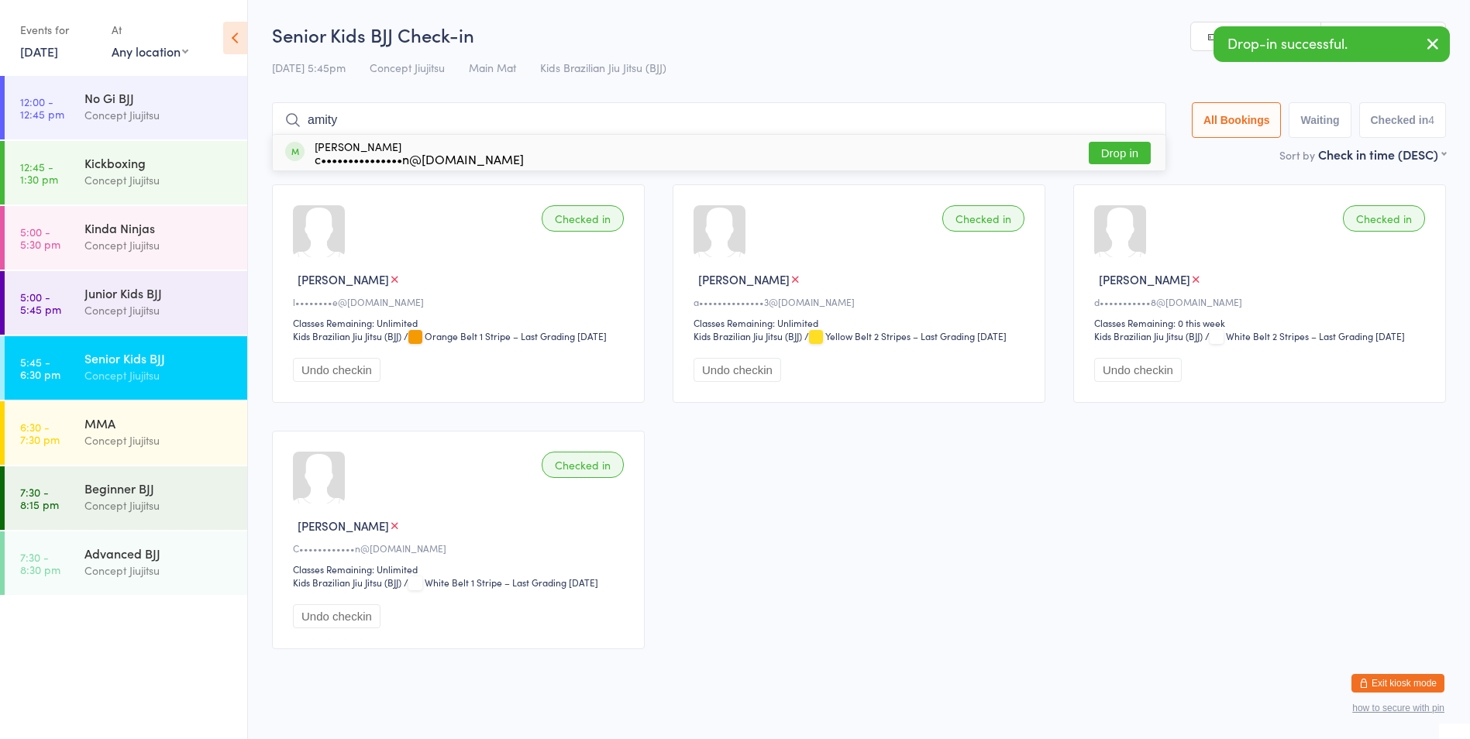
type input "amity"
click at [1117, 153] on button "Drop in" at bounding box center [1120, 153] width 62 height 22
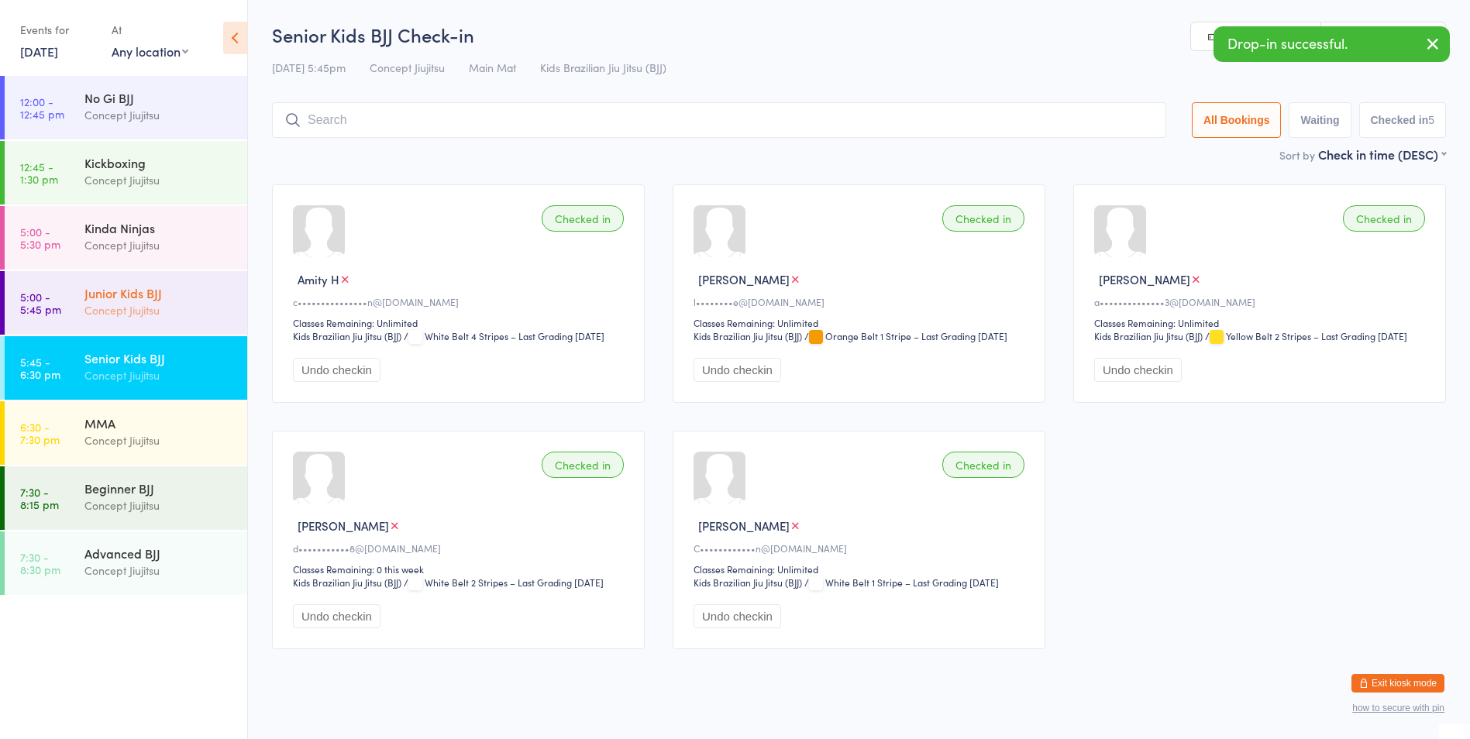
click at [123, 306] on div "Concept Jiujitsu" at bounding box center [159, 311] width 150 height 18
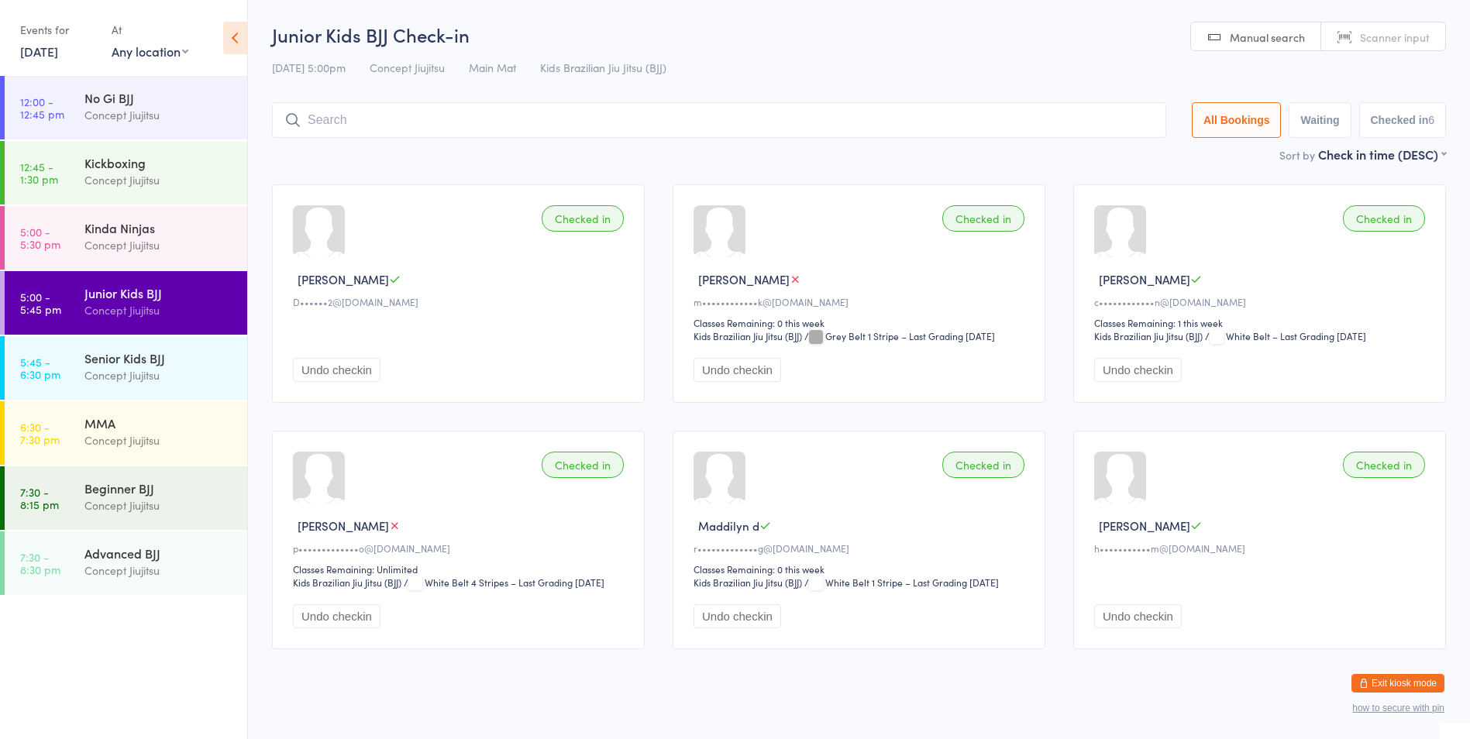
scroll to position [18, 0]
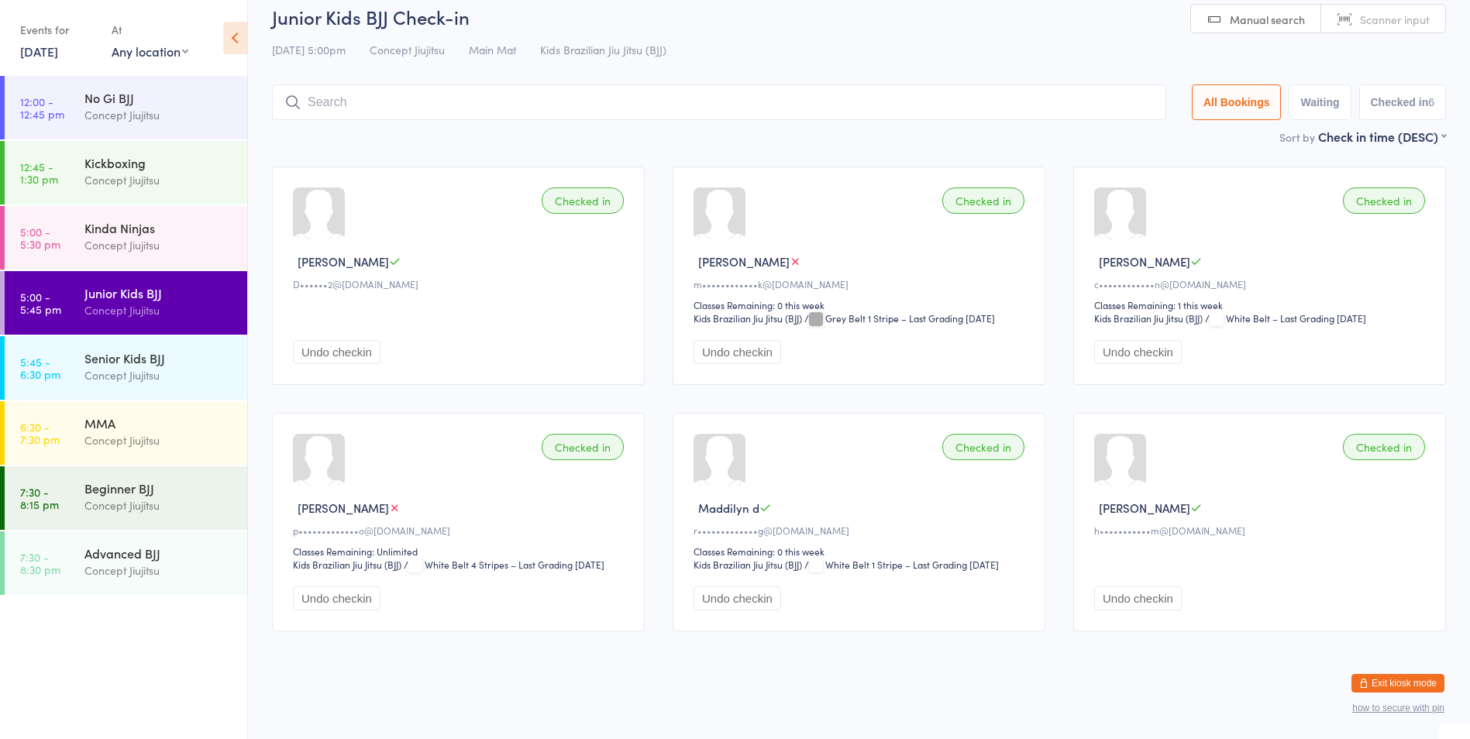
click at [1115, 601] on button "Undo checkin" at bounding box center [1138, 599] width 88 height 24
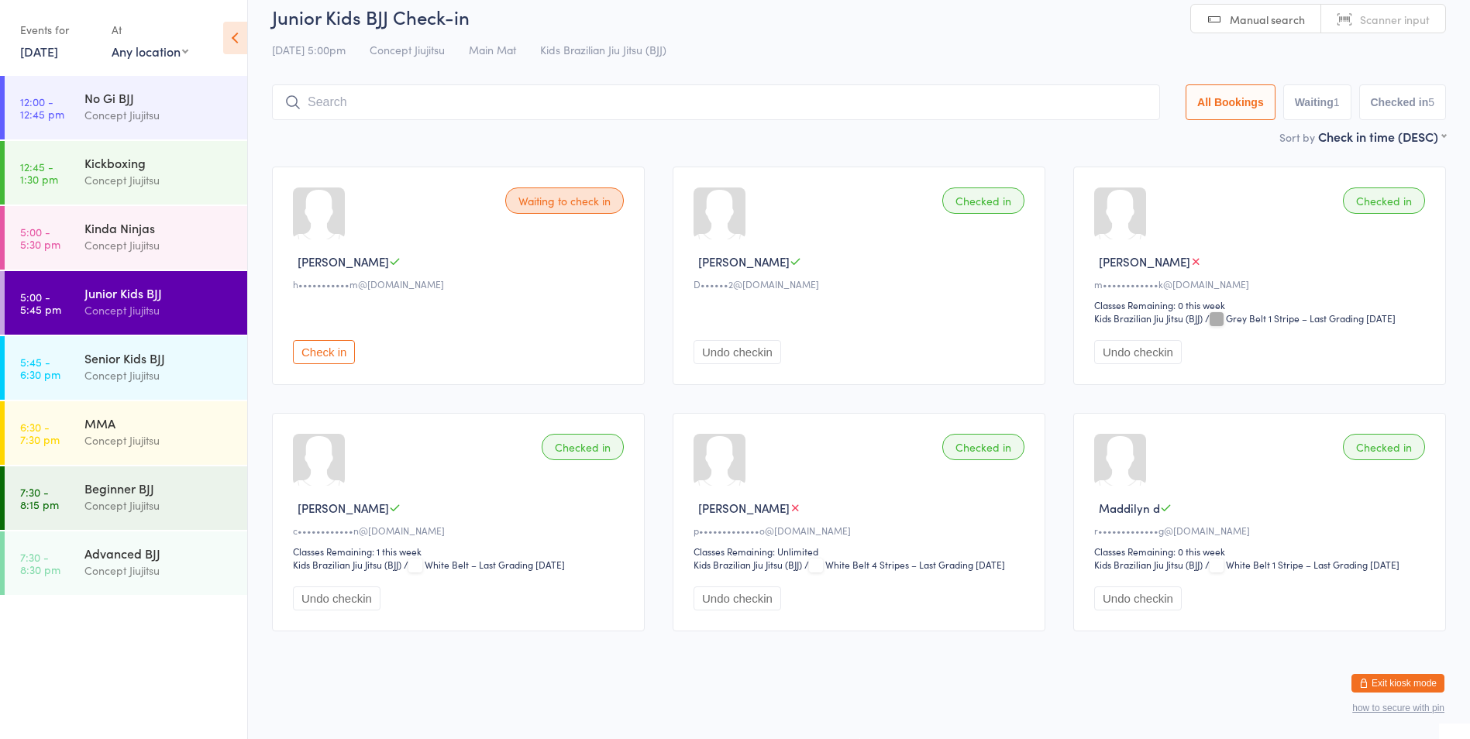
click at [381, 94] on input "search" at bounding box center [716, 102] width 888 height 36
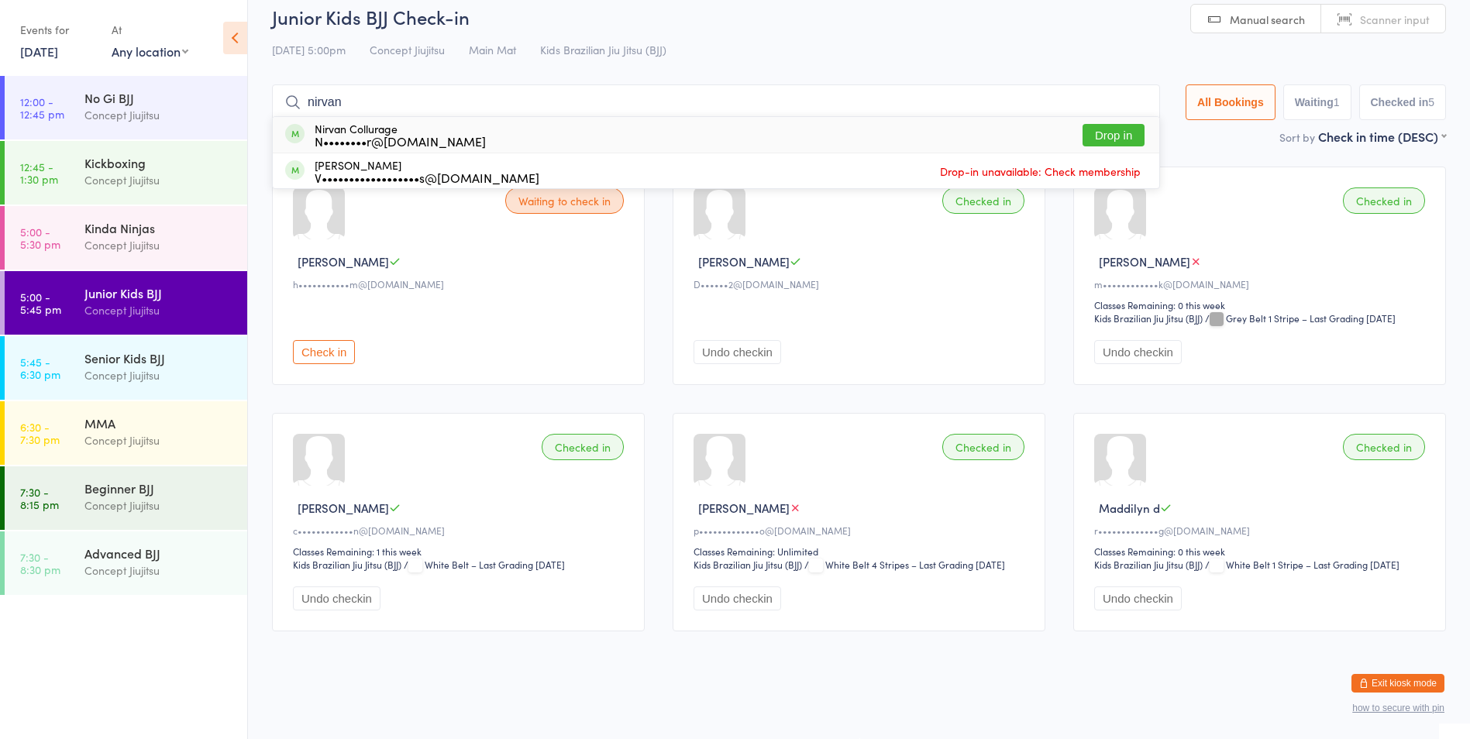
type input "nirvan"
click at [1119, 131] on button "Drop in" at bounding box center [1114, 135] width 62 height 22
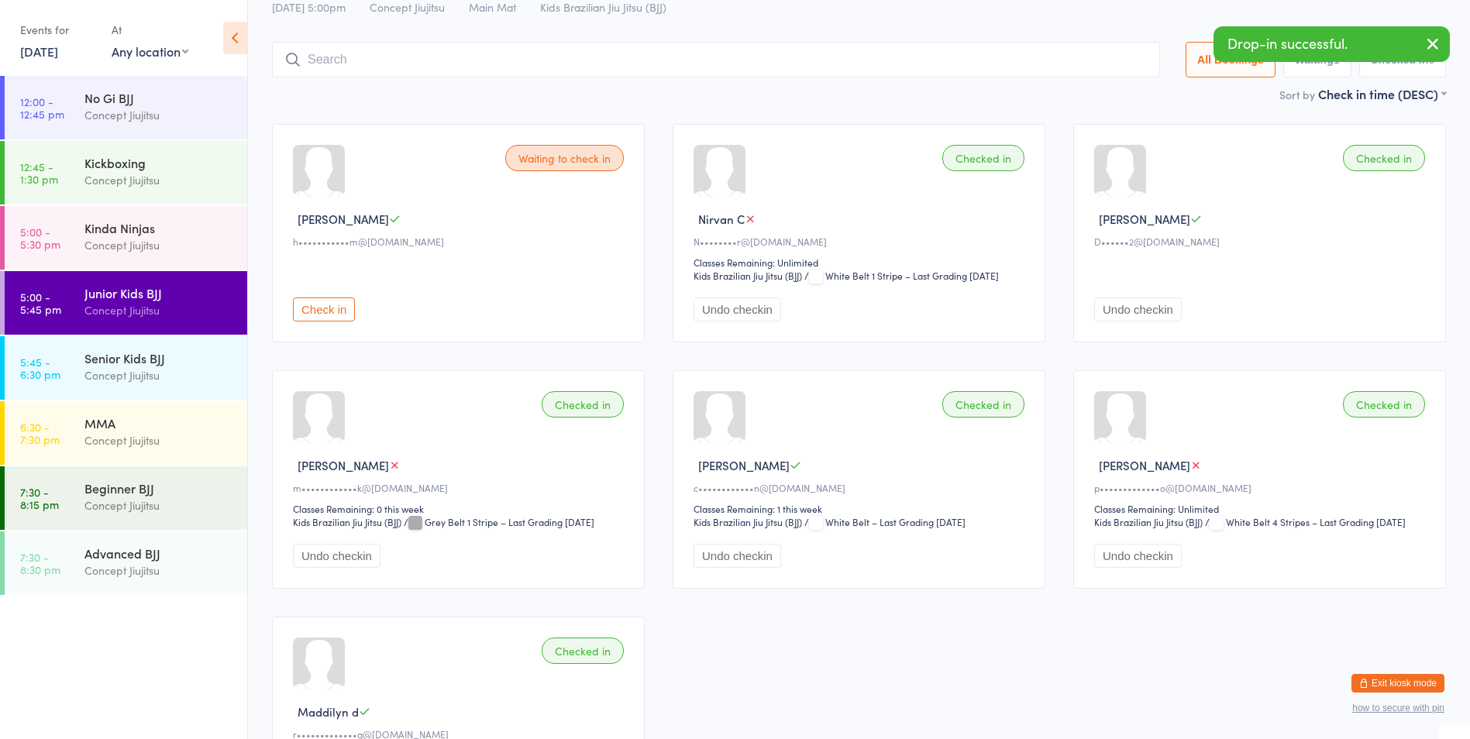
scroll to position [95, 0]
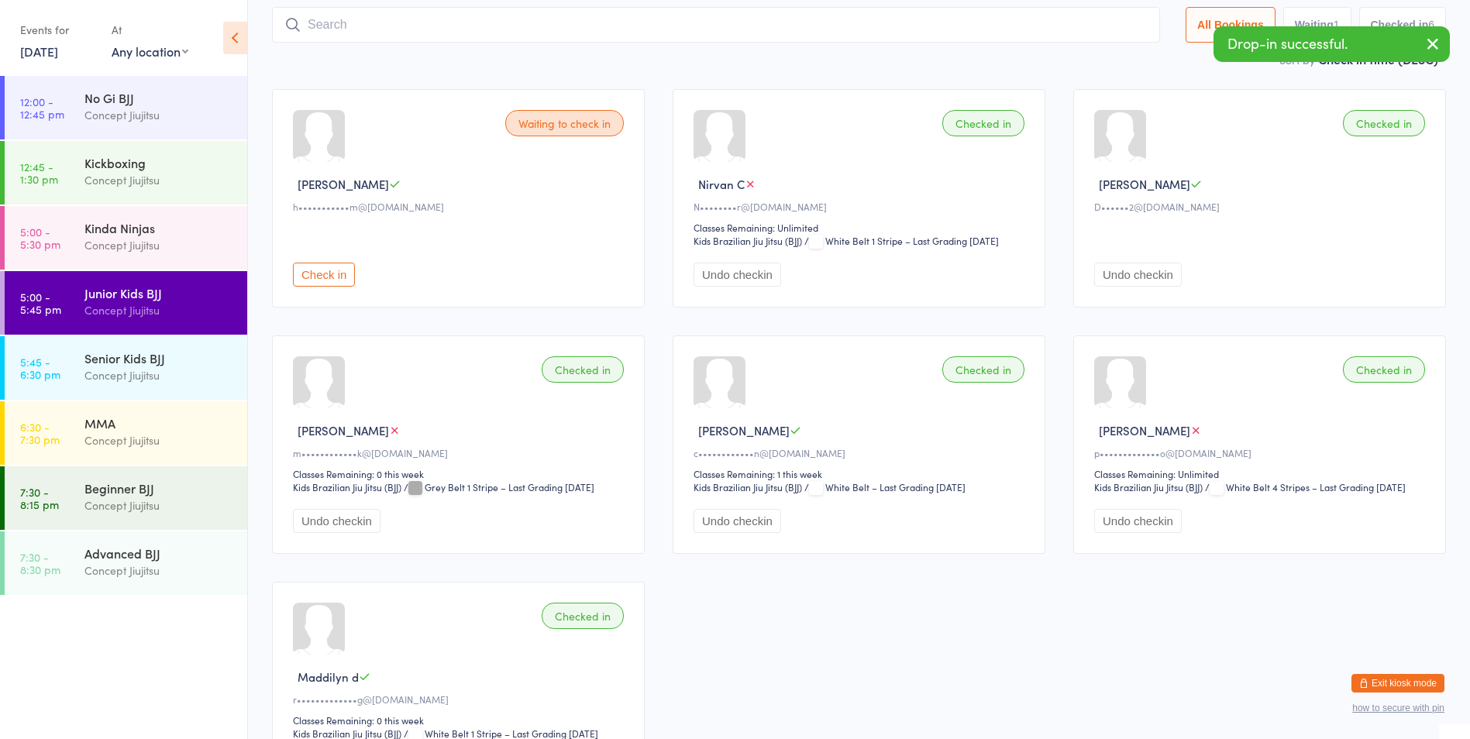
click at [699, 615] on div "Waiting to check in [PERSON_NAME] R h•••••••••••m@[DOMAIN_NAME] Check in Checke…" at bounding box center [859, 445] width 1202 height 740
click at [353, 19] on input "search" at bounding box center [716, 25] width 888 height 36
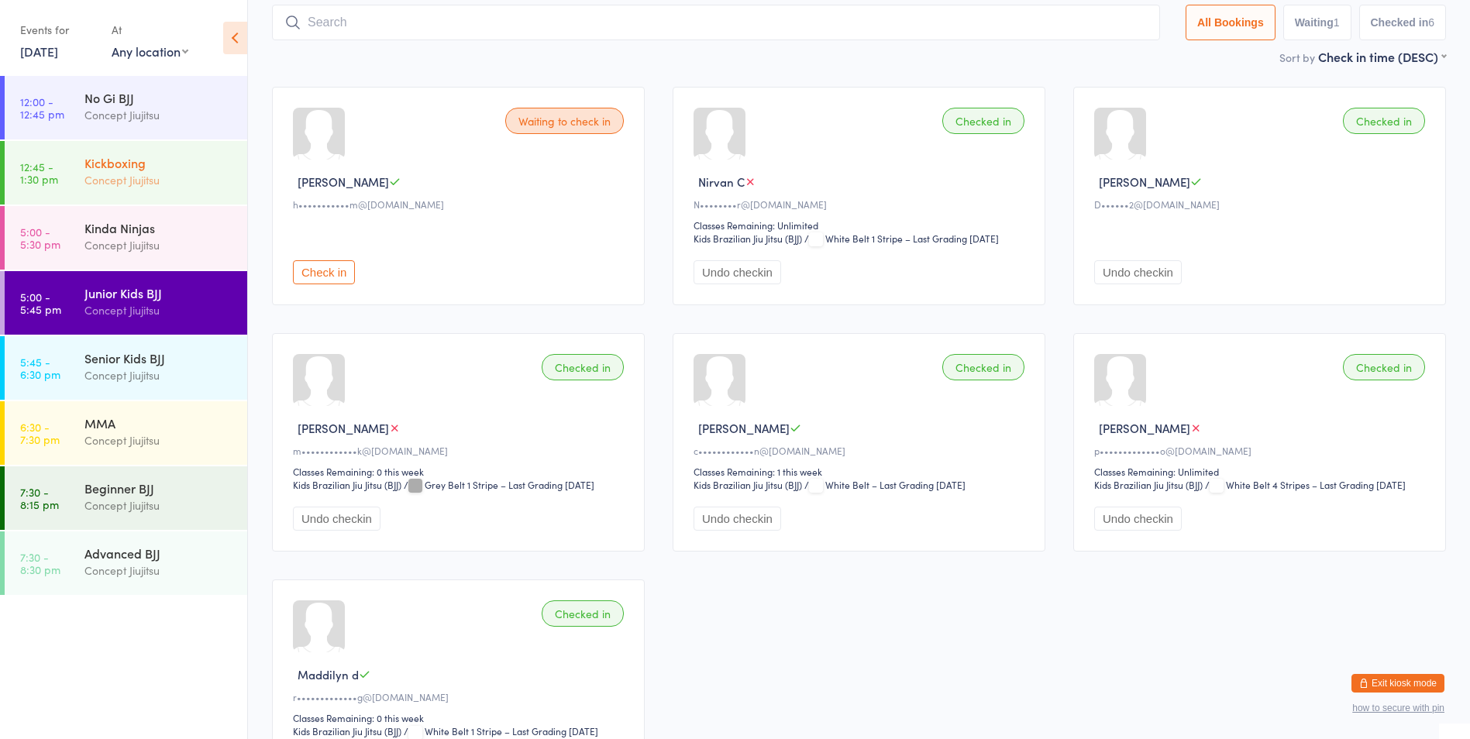
scroll to position [102, 0]
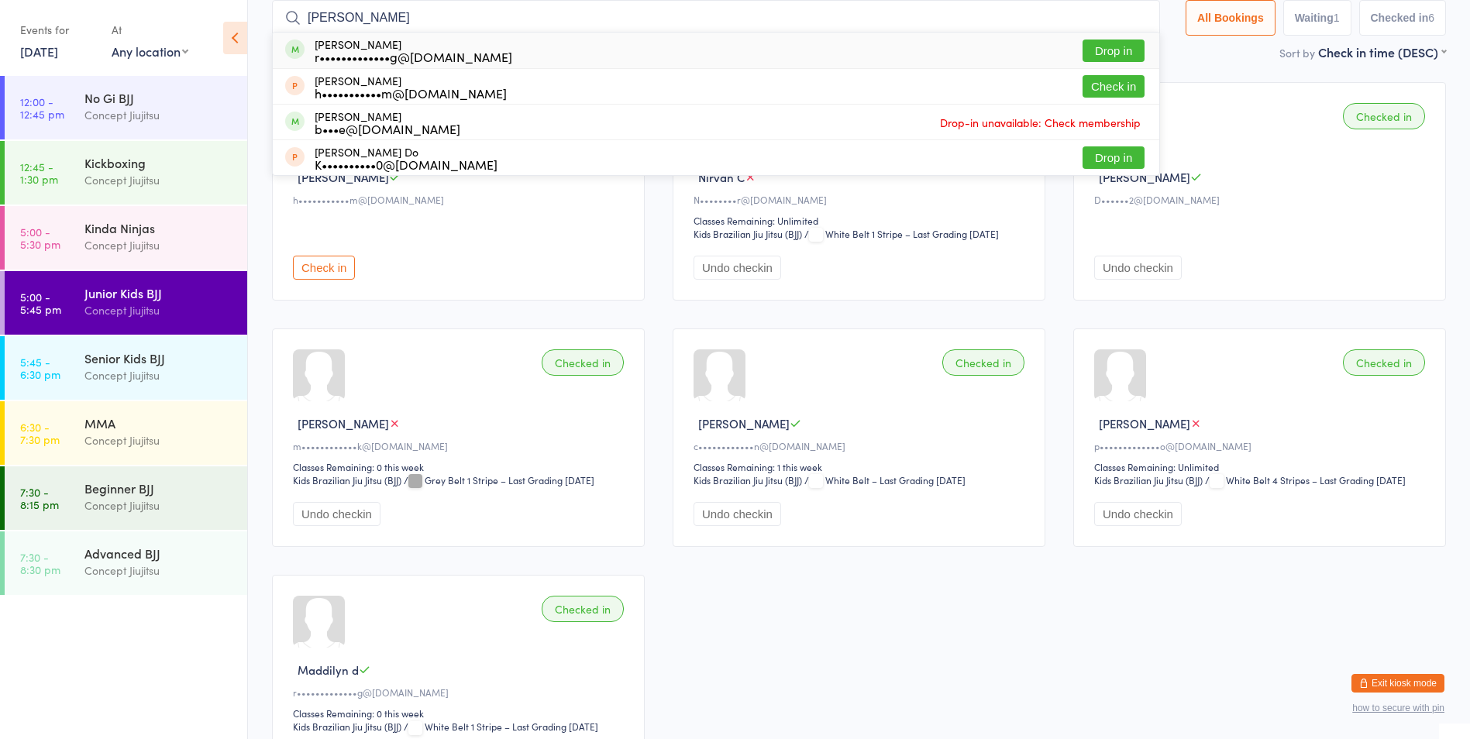
type input "[PERSON_NAME]"
click at [1111, 52] on button "Drop in" at bounding box center [1114, 51] width 62 height 22
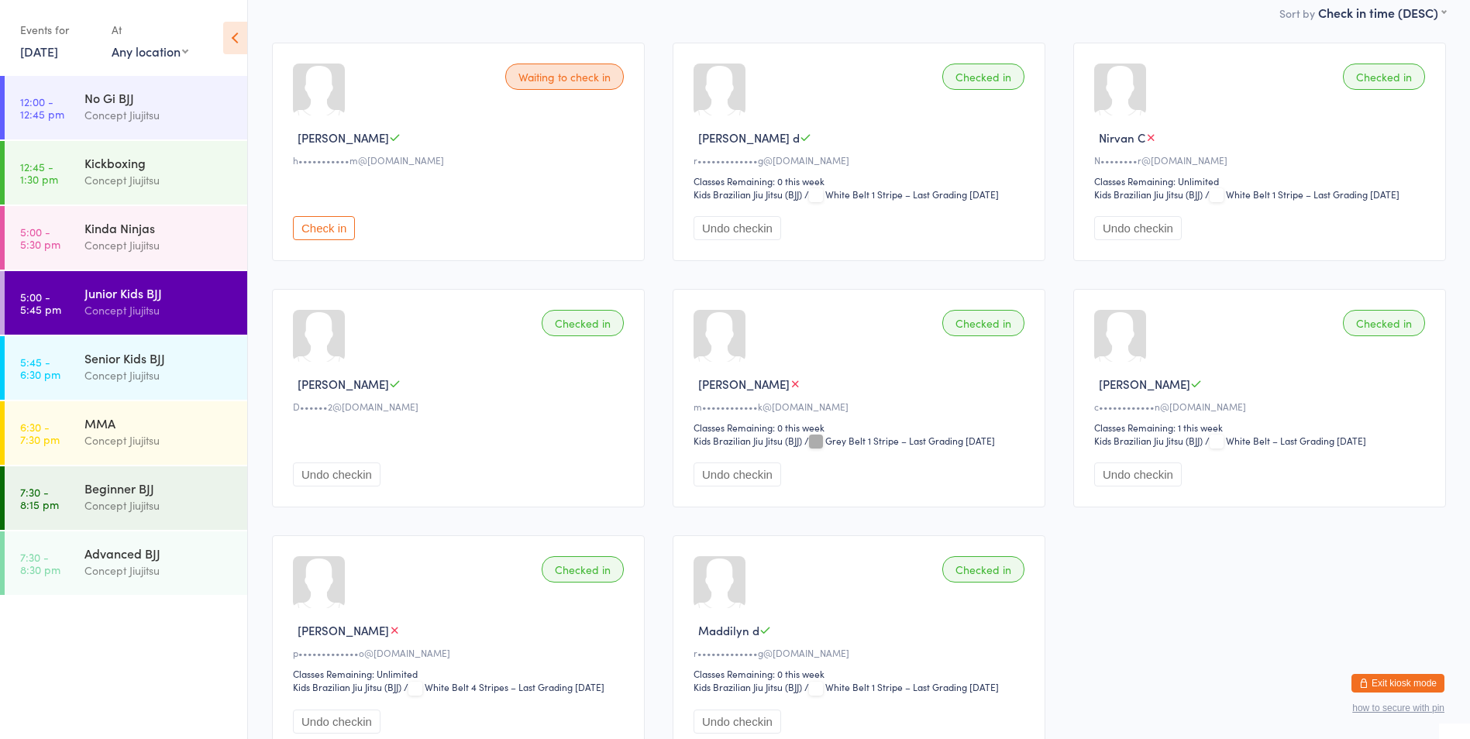
scroll to position [180, 0]
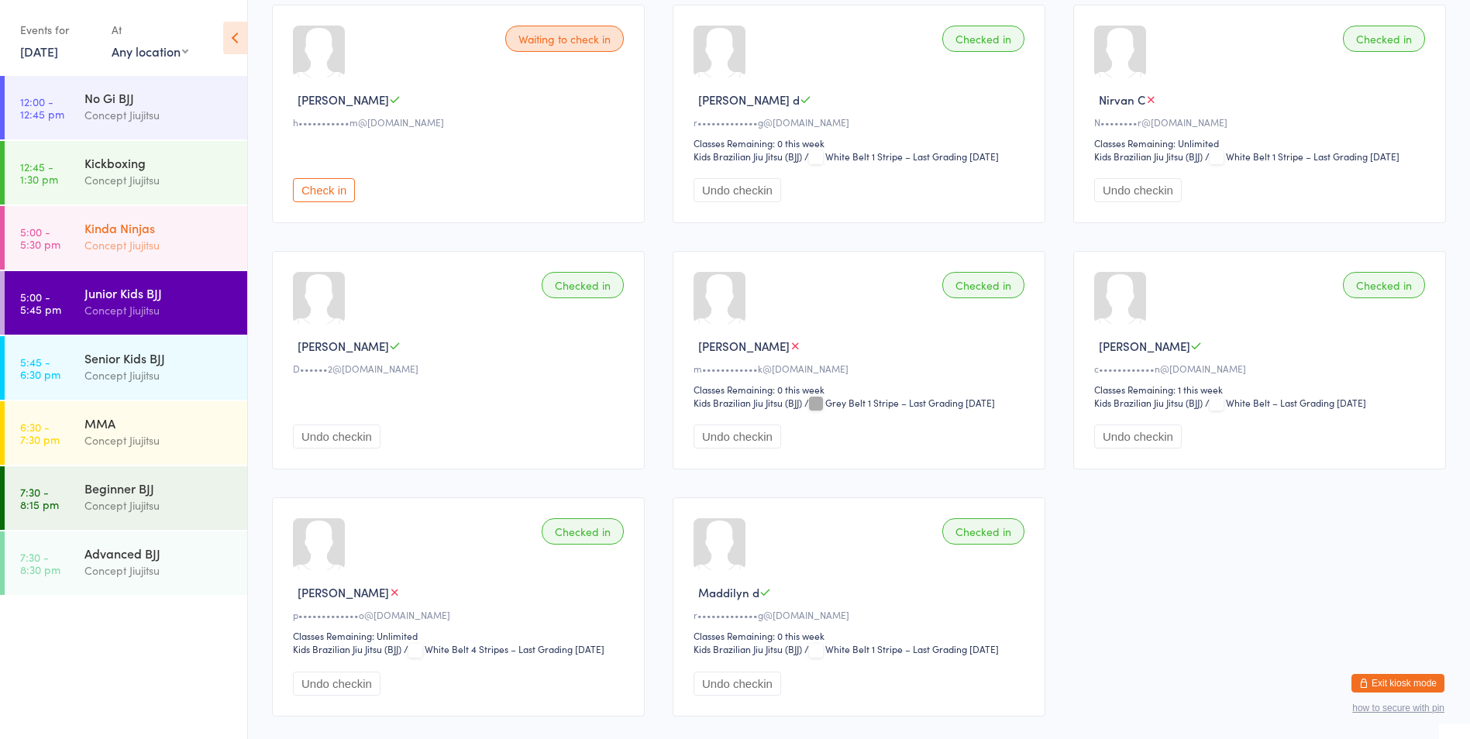
click at [122, 236] on div "Concept Jiujitsu" at bounding box center [159, 245] width 150 height 18
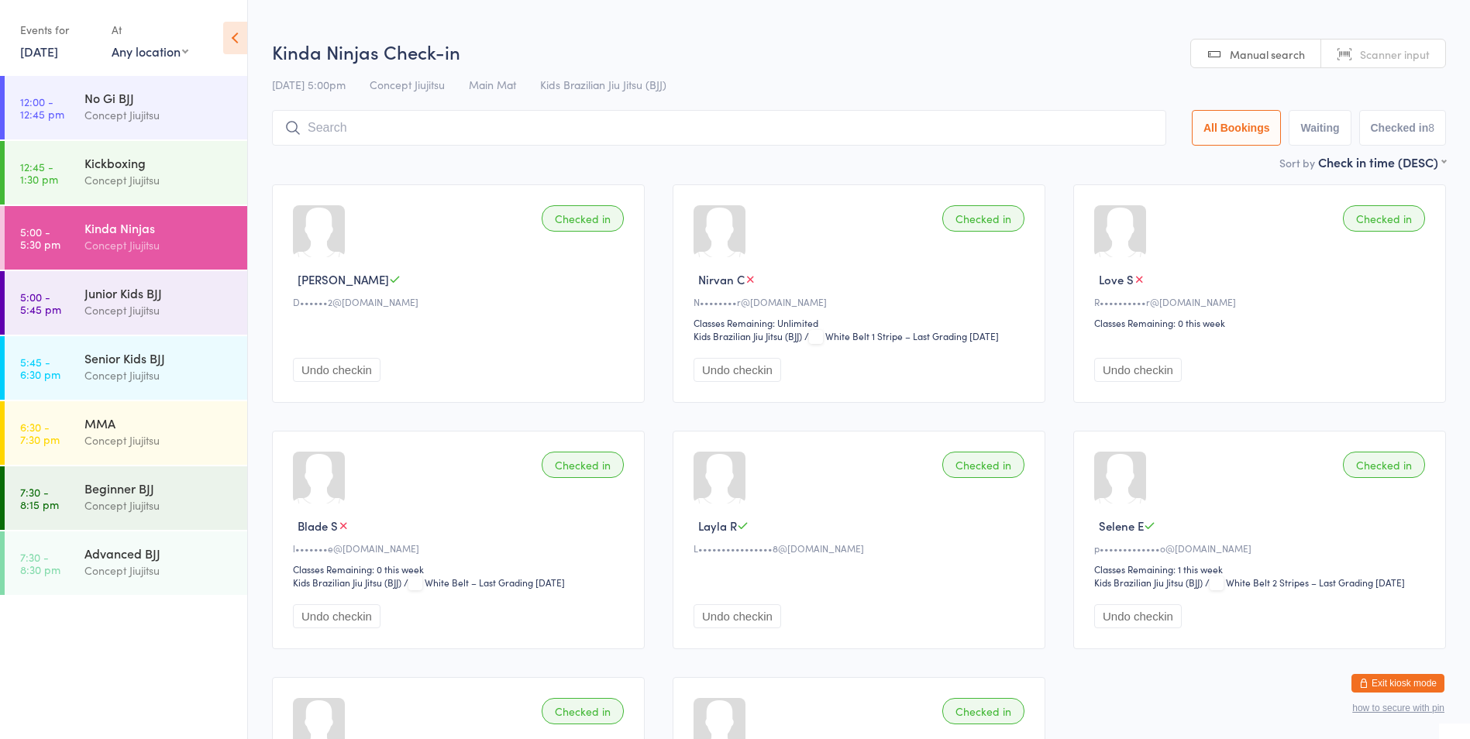
click at [733, 375] on button "Undo checkin" at bounding box center [738, 370] width 88 height 24
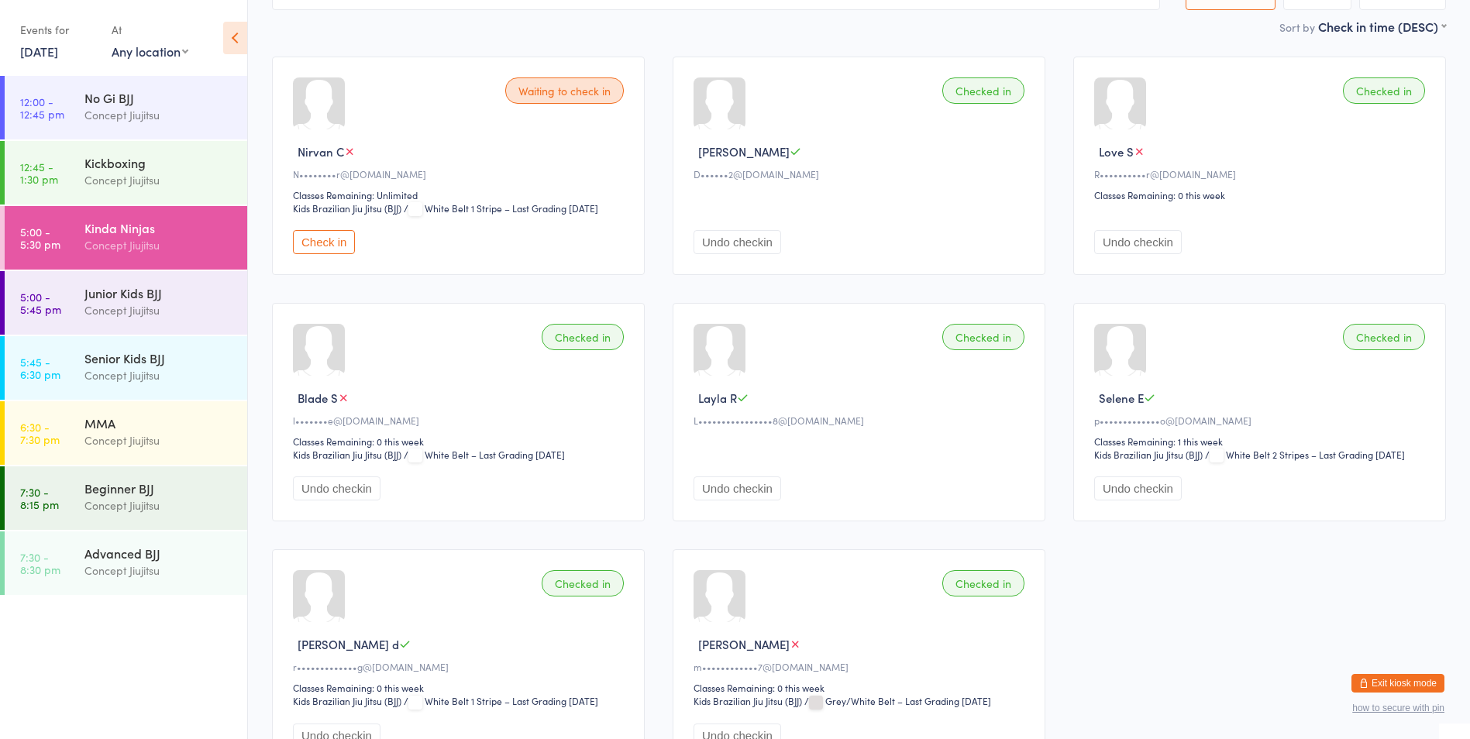
scroll to position [155, 0]
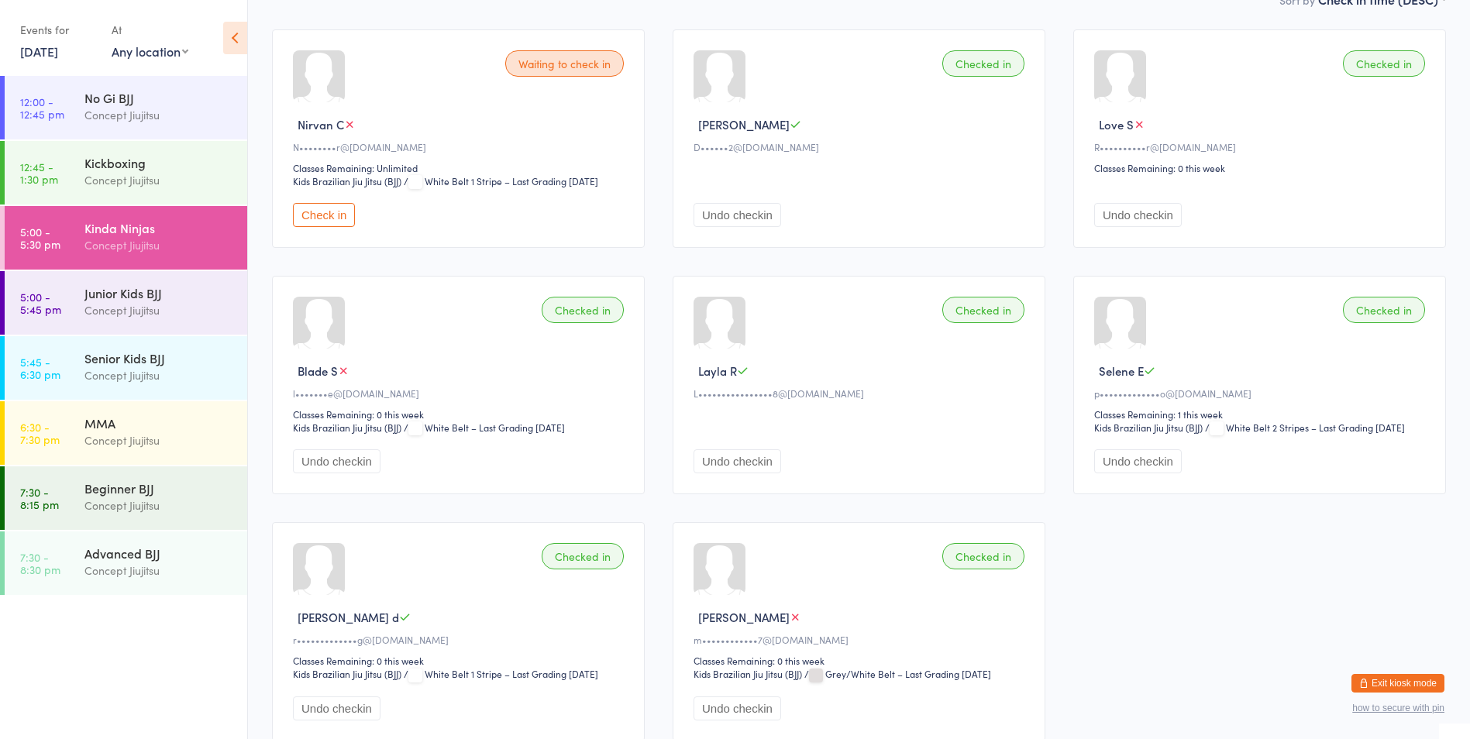
click at [738, 458] on button "Undo checkin" at bounding box center [738, 462] width 88 height 24
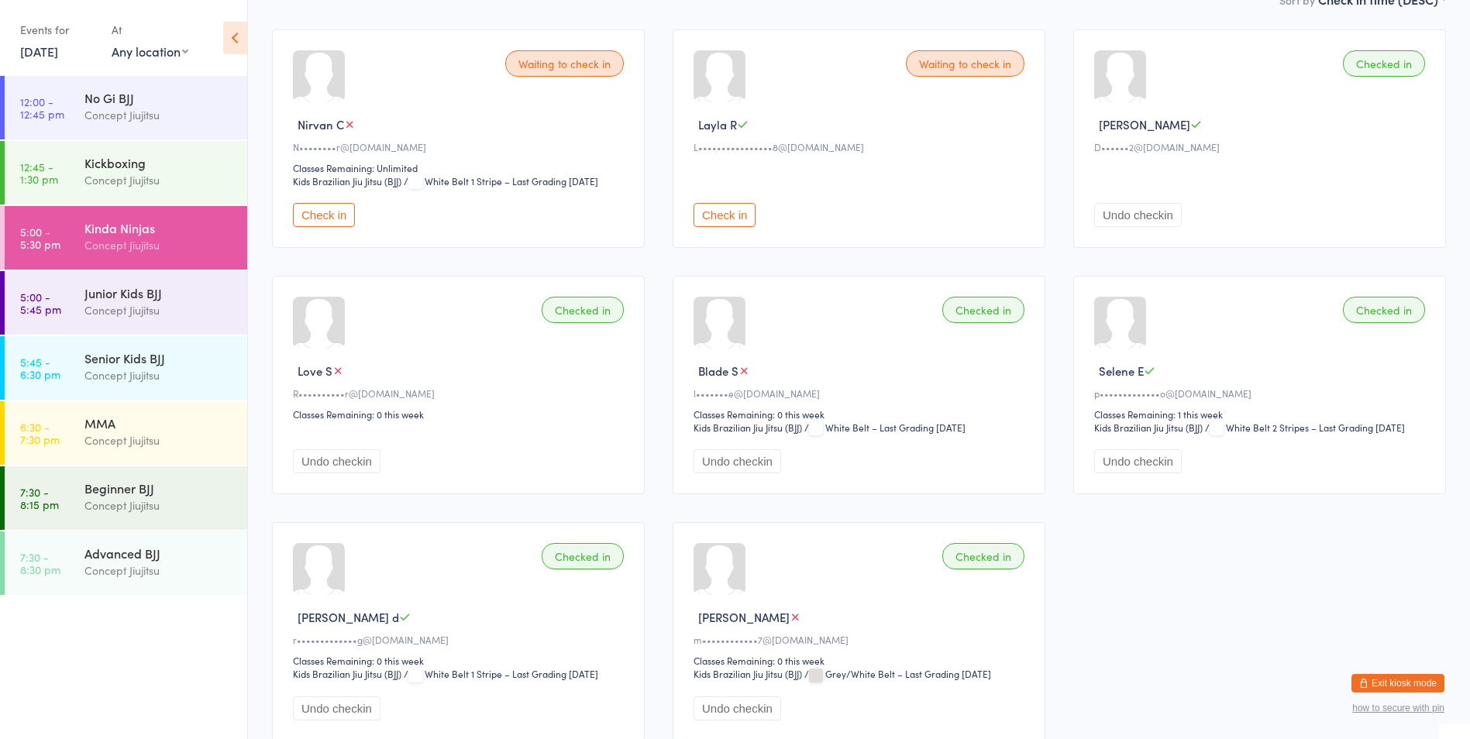
click at [337, 703] on button "Undo checkin" at bounding box center [337, 709] width 88 height 24
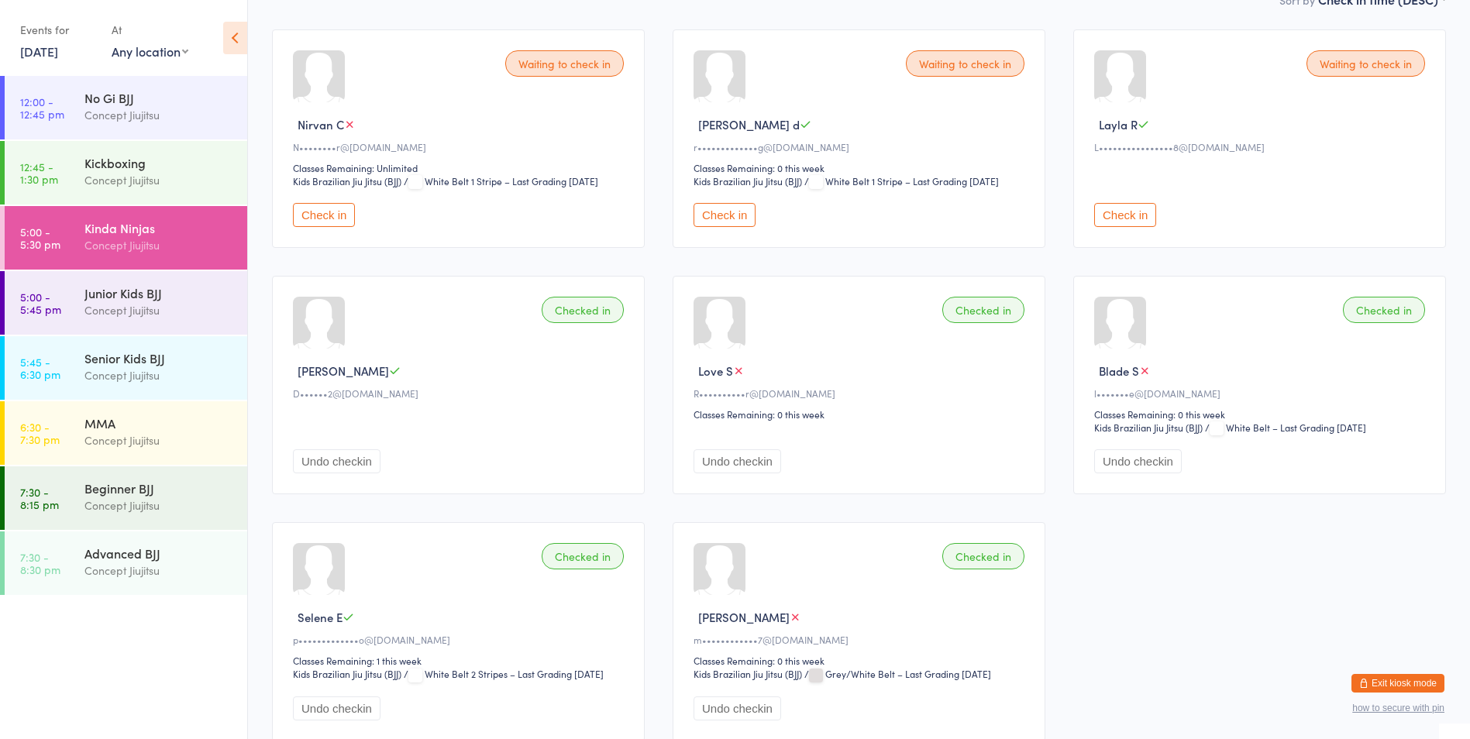
click at [733, 215] on button "Check in" at bounding box center [725, 215] width 62 height 24
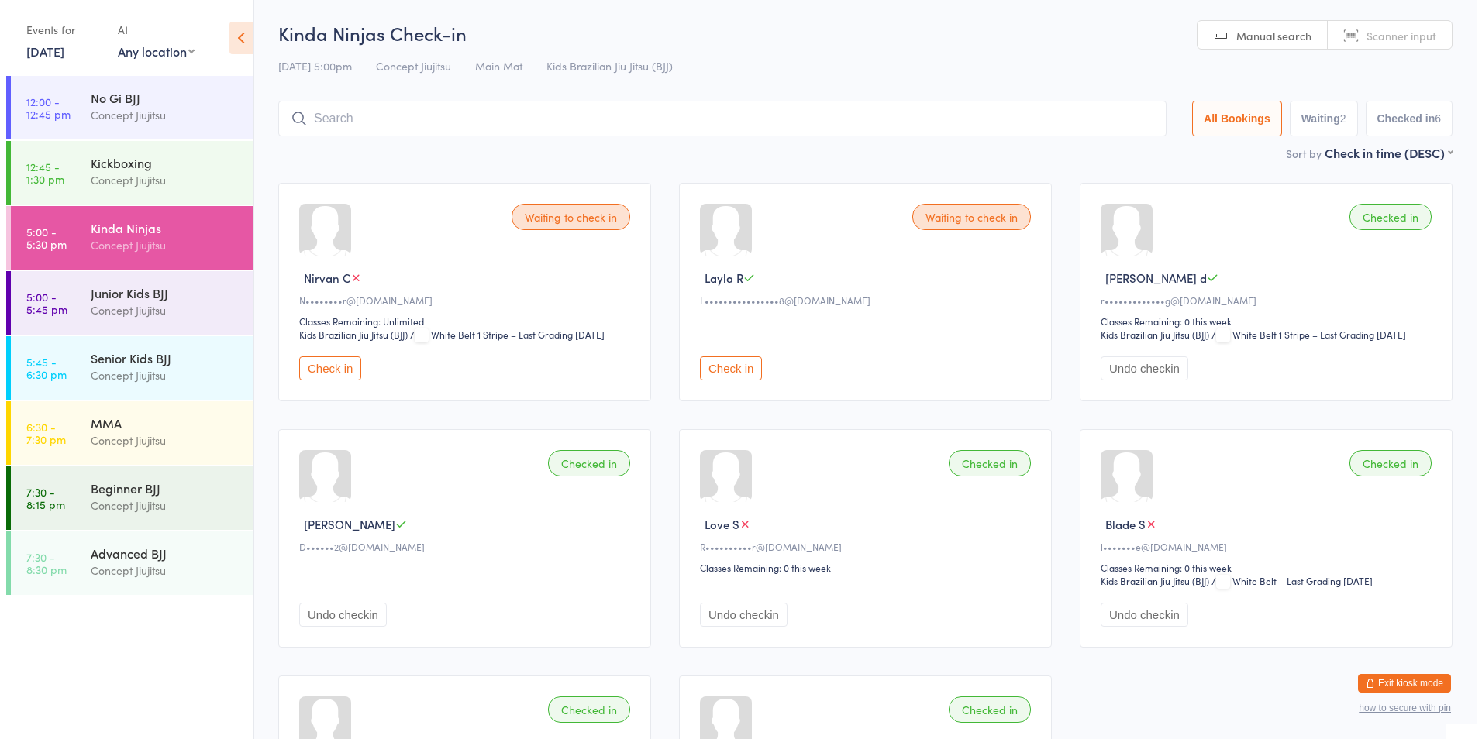
scroll to position [0, 0]
click at [1402, 681] on button "Exit kiosk mode" at bounding box center [1398, 683] width 93 height 19
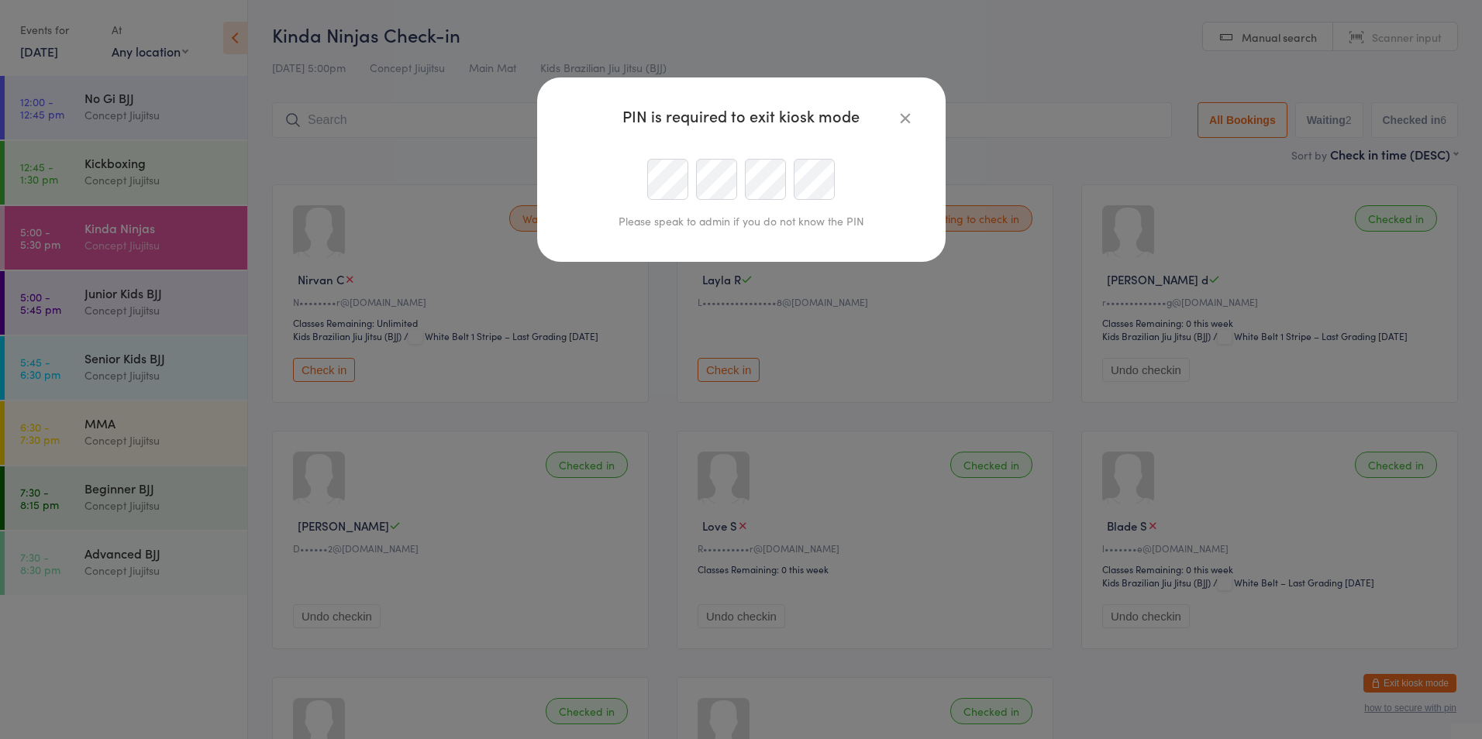
type input "[EMAIL_ADDRESS][DOMAIN_NAME]"
click at [582, 189] on div at bounding box center [741, 179] width 354 height 41
click at [608, 183] on div at bounding box center [741, 179] width 354 height 41
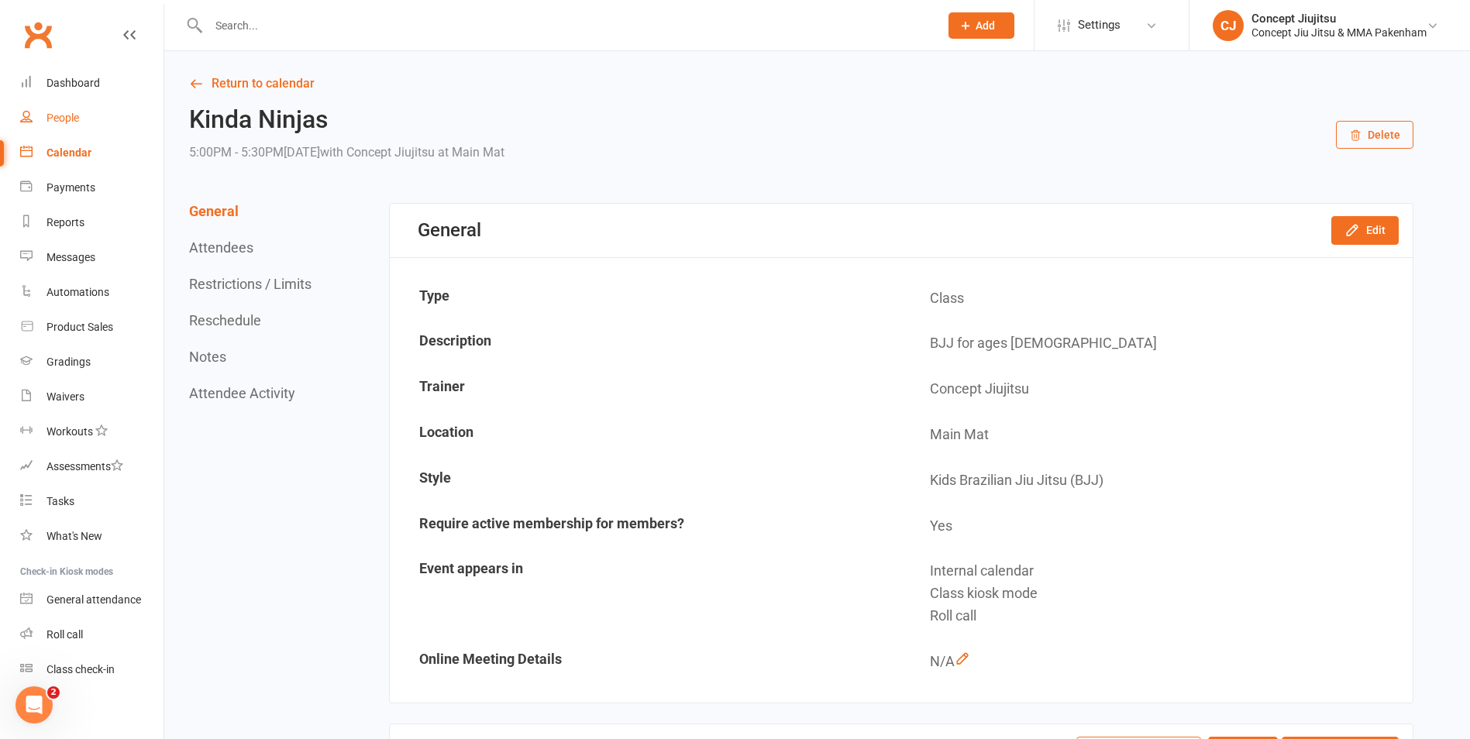
click at [66, 119] on div "People" at bounding box center [63, 118] width 33 height 12
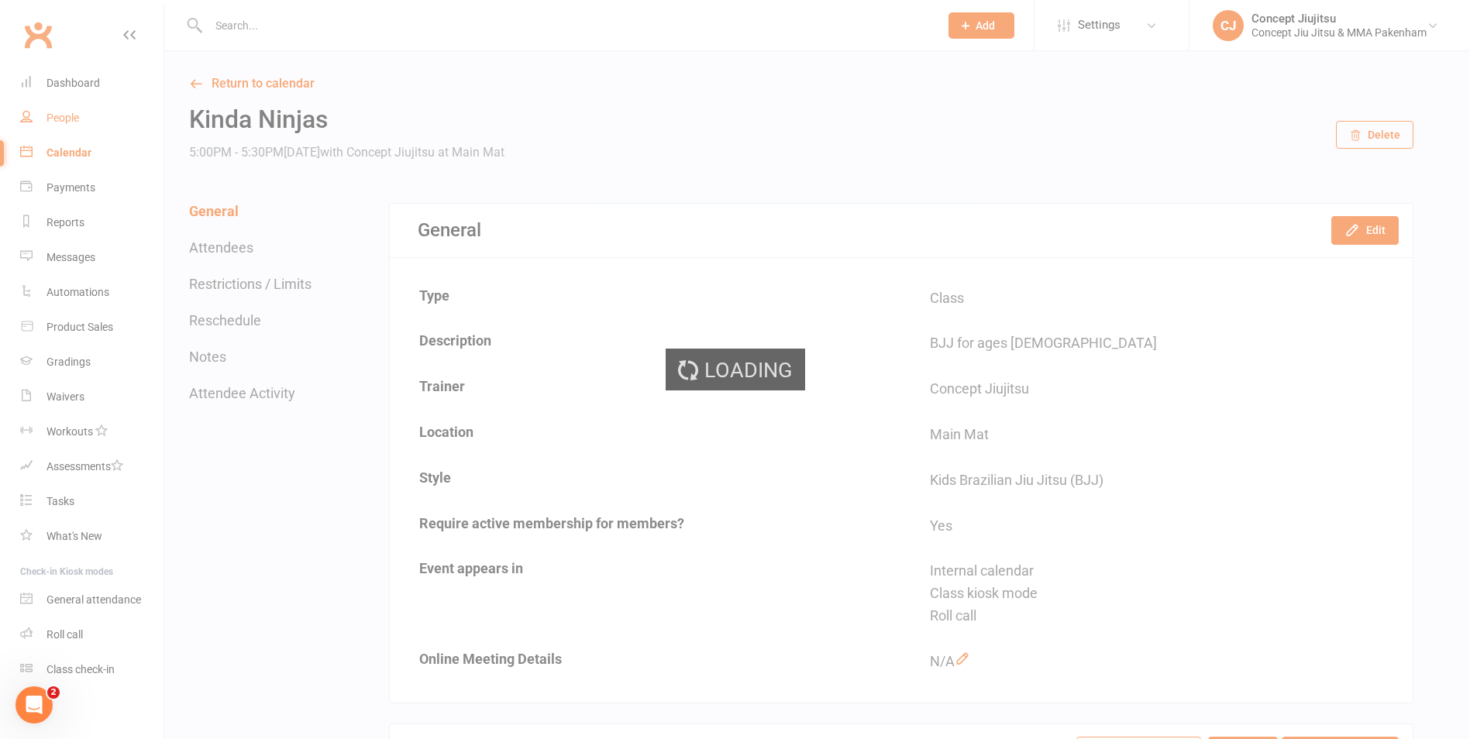
select select "100"
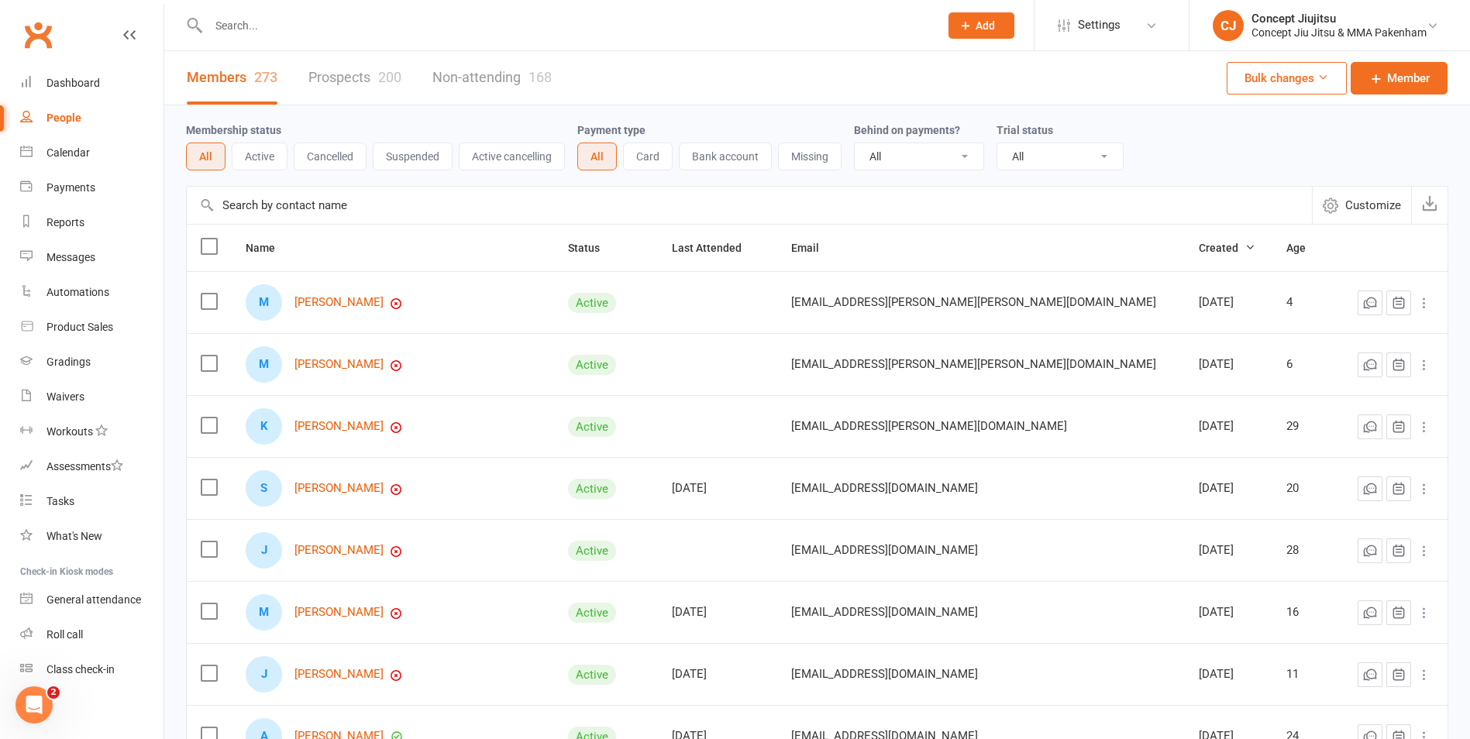
click at [241, 31] on input "text" at bounding box center [566, 26] width 725 height 22
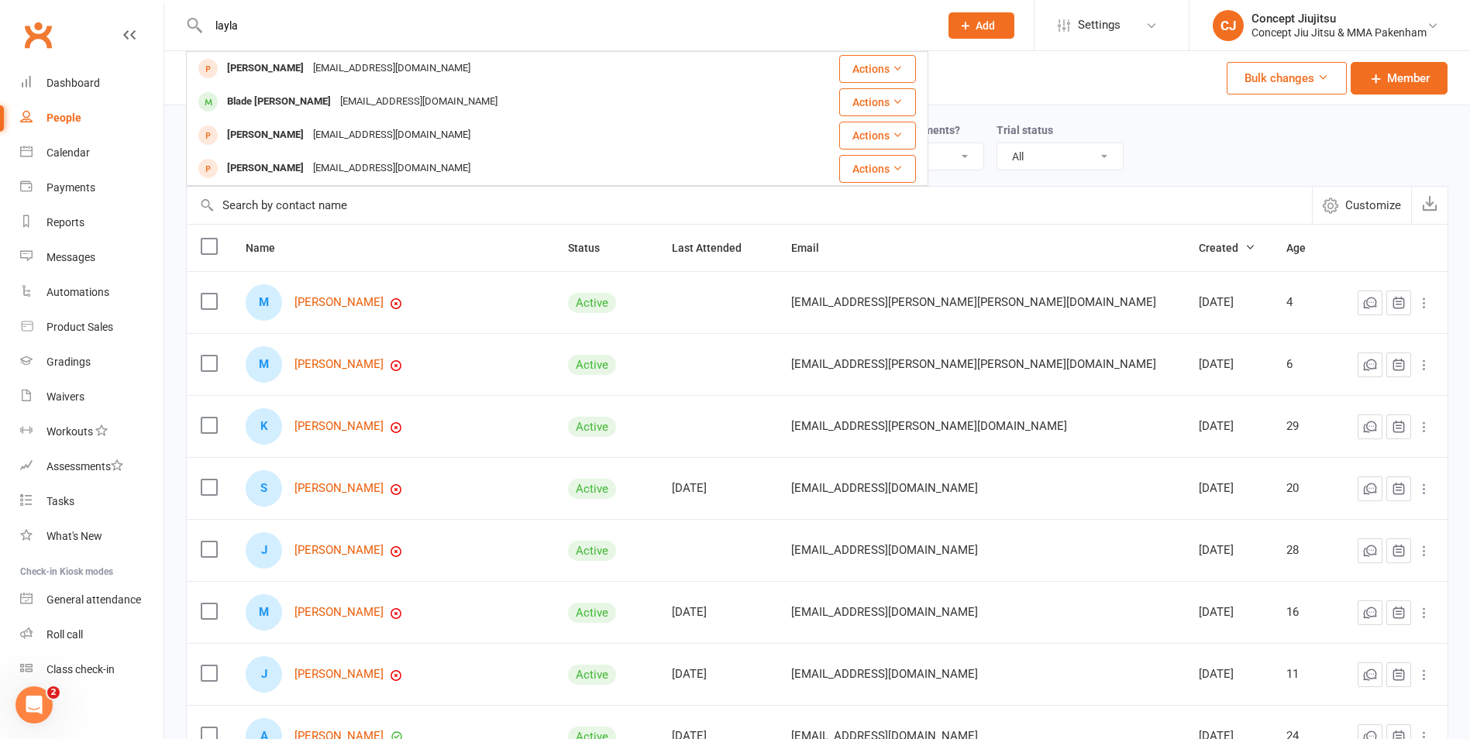
type input "layla"
